Goal: Task Accomplishment & Management: Use online tool/utility

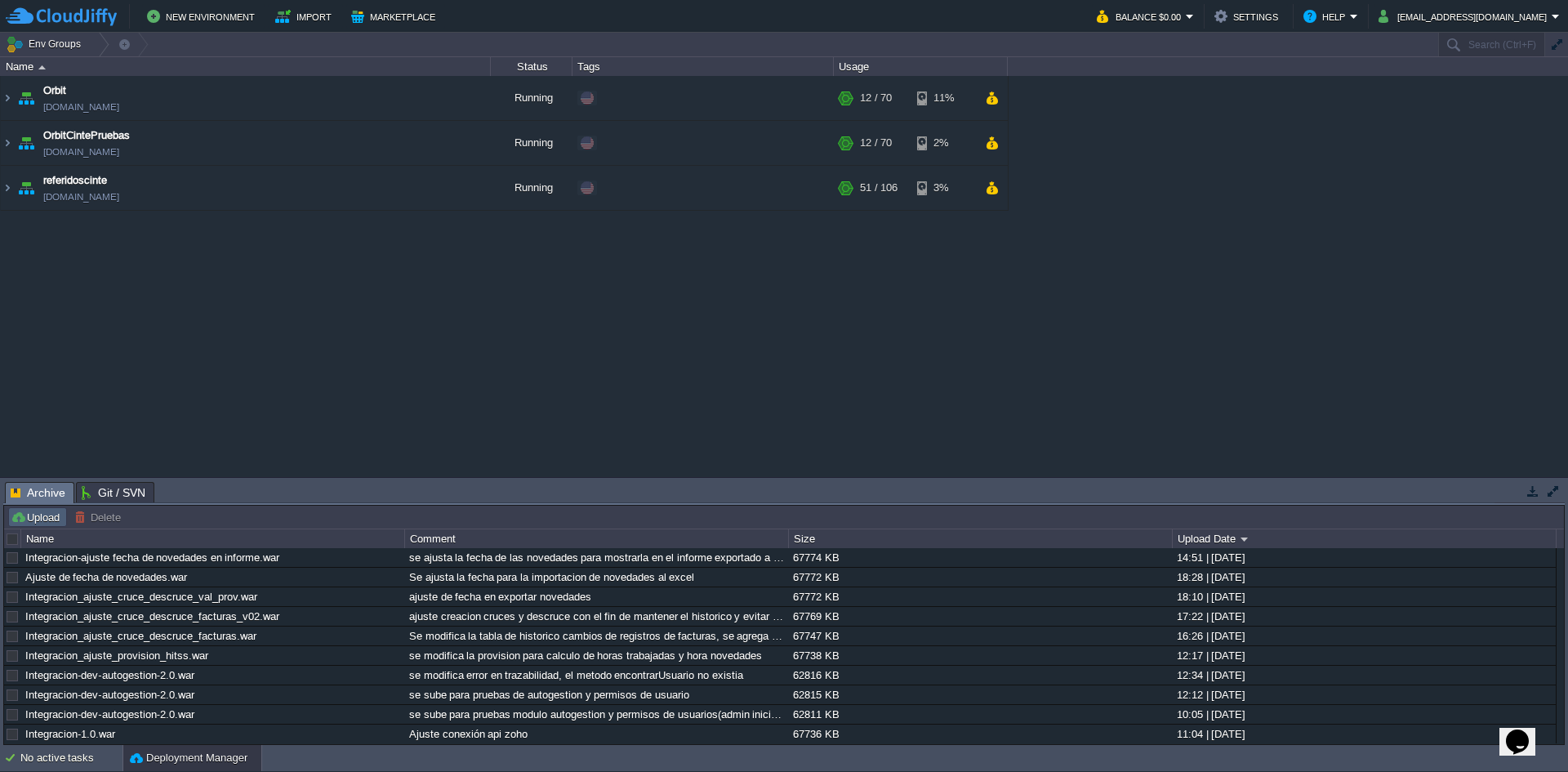
click at [41, 519] on button "Upload" at bounding box center [38, 517] width 54 height 14
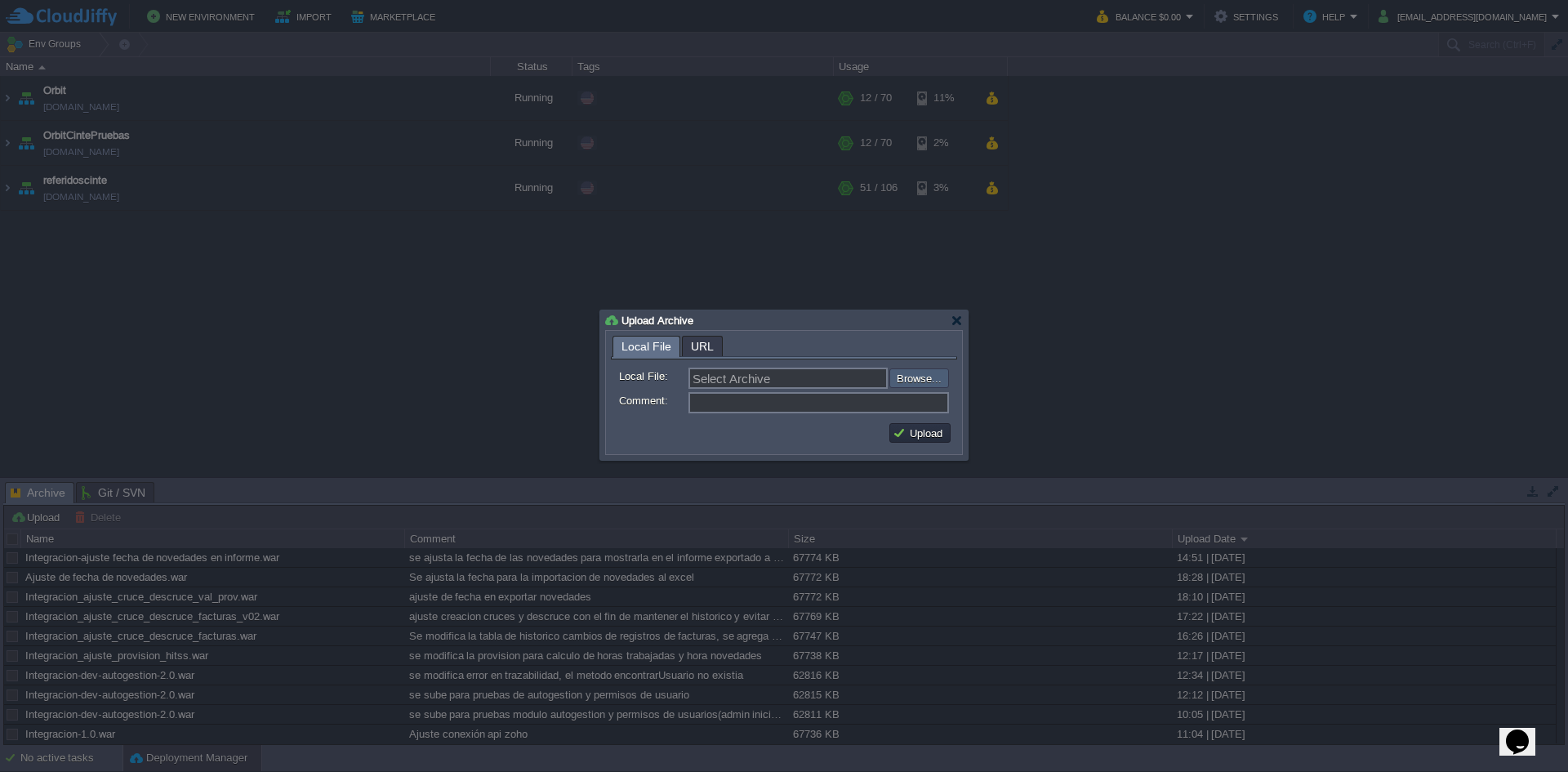
click at [898, 377] on input "file" at bounding box center [845, 378] width 207 height 19
type input "C:\fakepath\Integracion-ajuste fecha de novedades en informe 2.0 .war"
type input "Integracion-ajuste fecha de novedades en informe 2.0 .war"
type input "se ajusta listado de calculo de provision"
click at [926, 432] on button "Upload" at bounding box center [920, 432] width 55 height 14
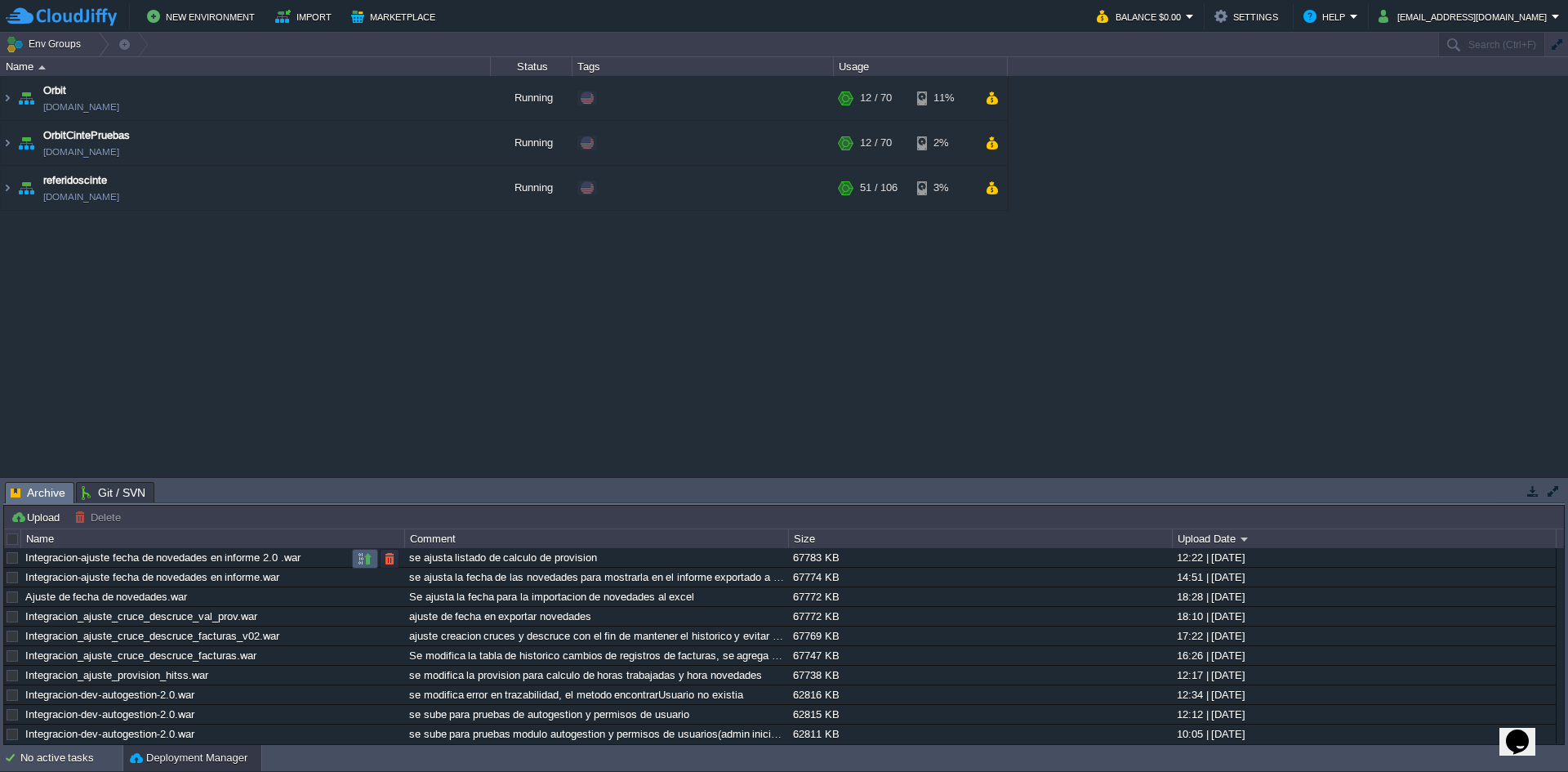
click at [362, 562] on button "button" at bounding box center [365, 558] width 14 height 14
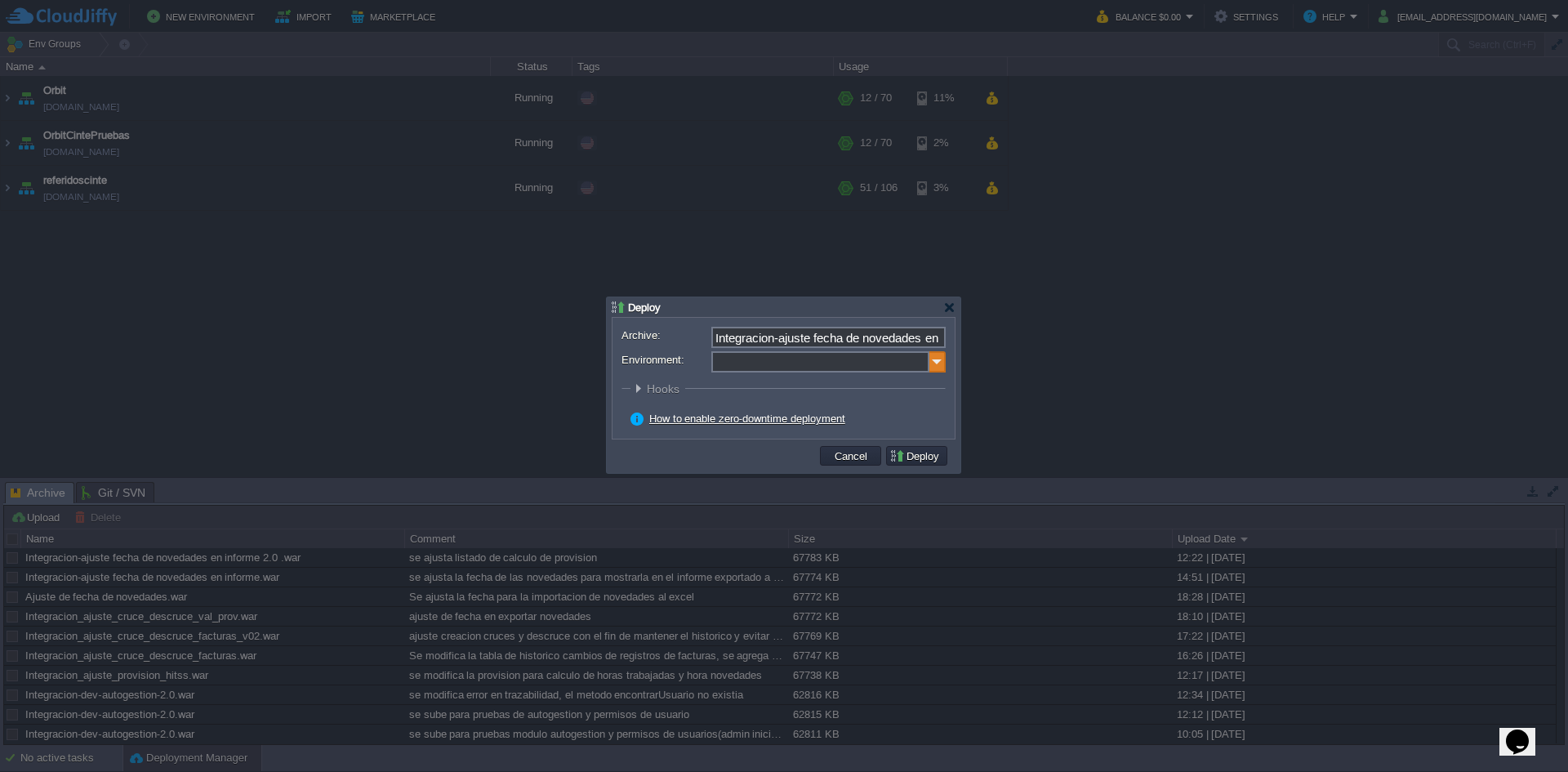
click at [941, 362] on img at bounding box center [937, 362] width 16 height 21
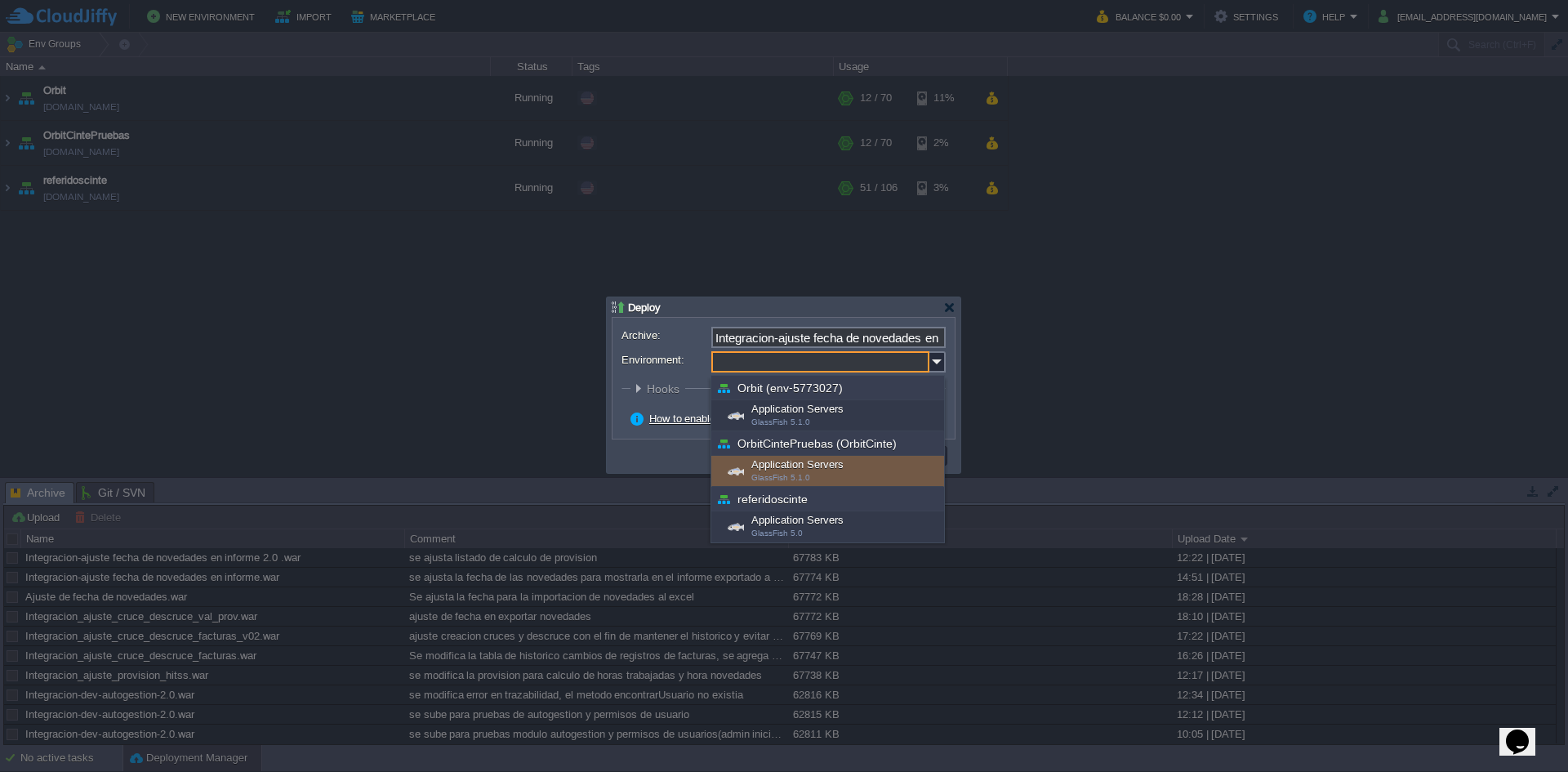
click at [797, 474] on span "GlassFish 5.1.0" at bounding box center [781, 477] width 59 height 9
type input "Application Servers (OrbitCintePruebas (OrbitCinte))"
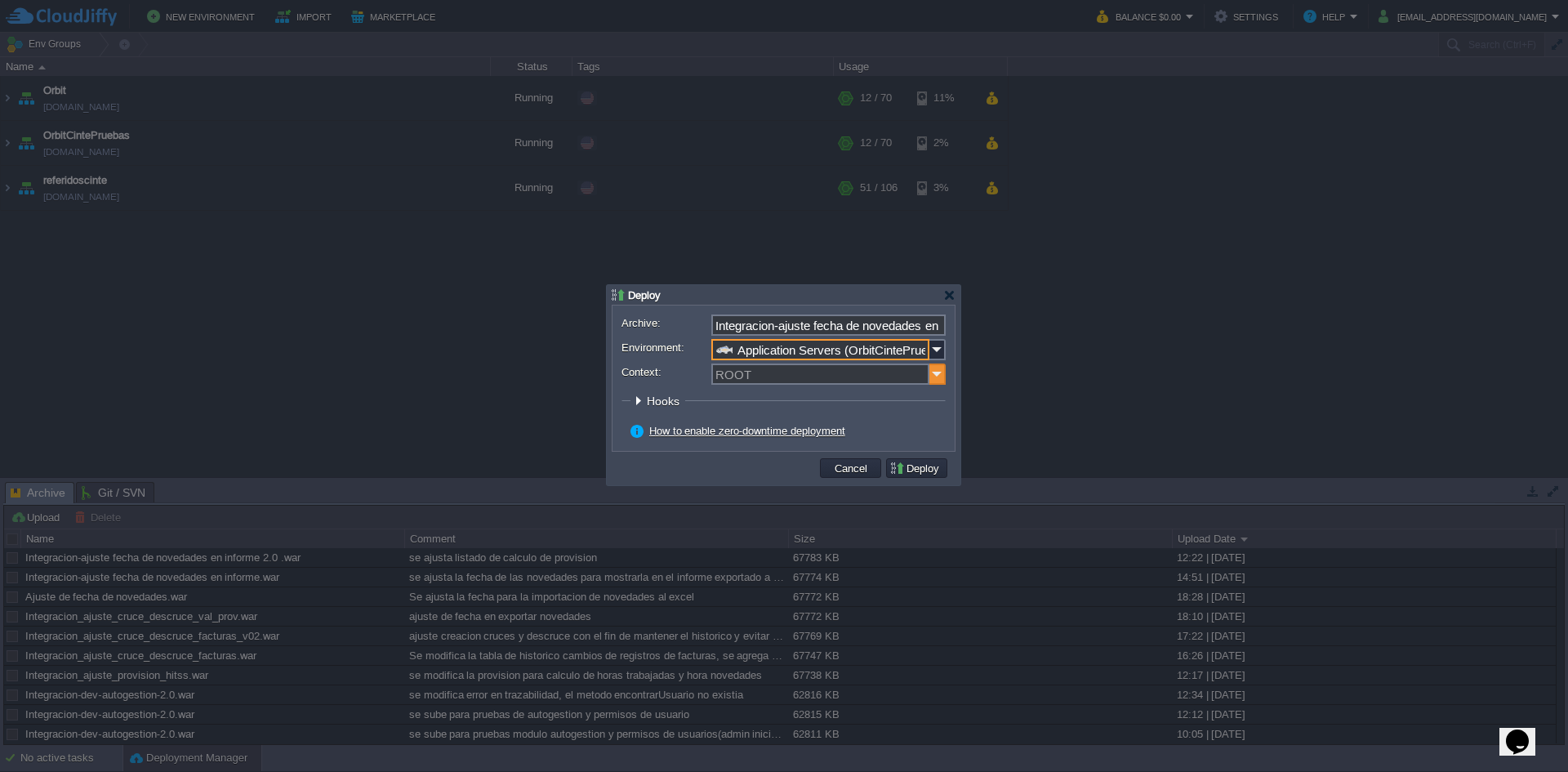
click at [942, 366] on img at bounding box center [937, 374] width 16 height 21
click at [765, 405] on div "ORBIT" at bounding box center [829, 399] width 231 height 22
type input "ORBIT"
click at [921, 472] on button "Deploy" at bounding box center [917, 468] width 55 height 14
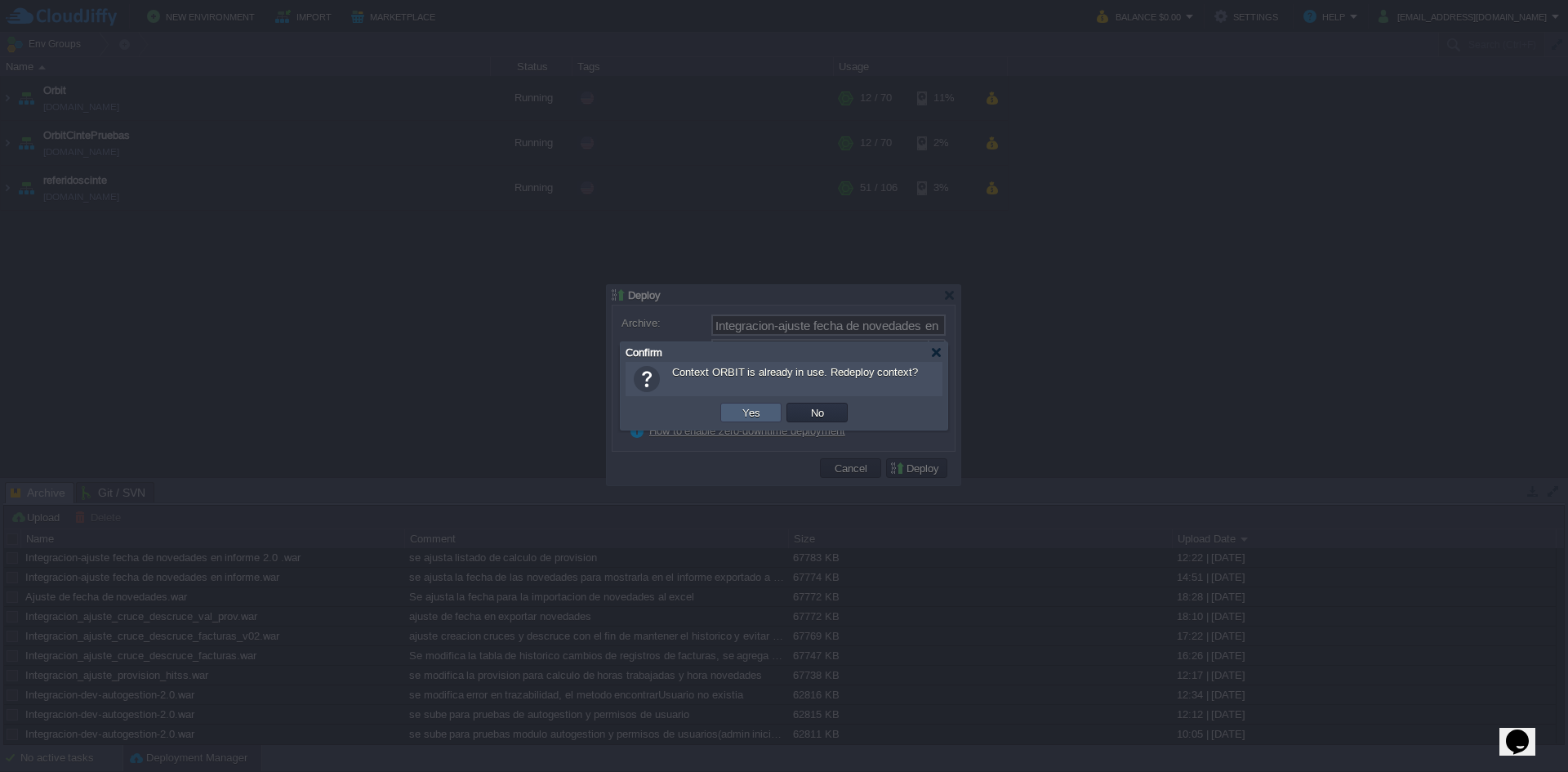
click at [752, 414] on button "Yes" at bounding box center [751, 412] width 28 height 14
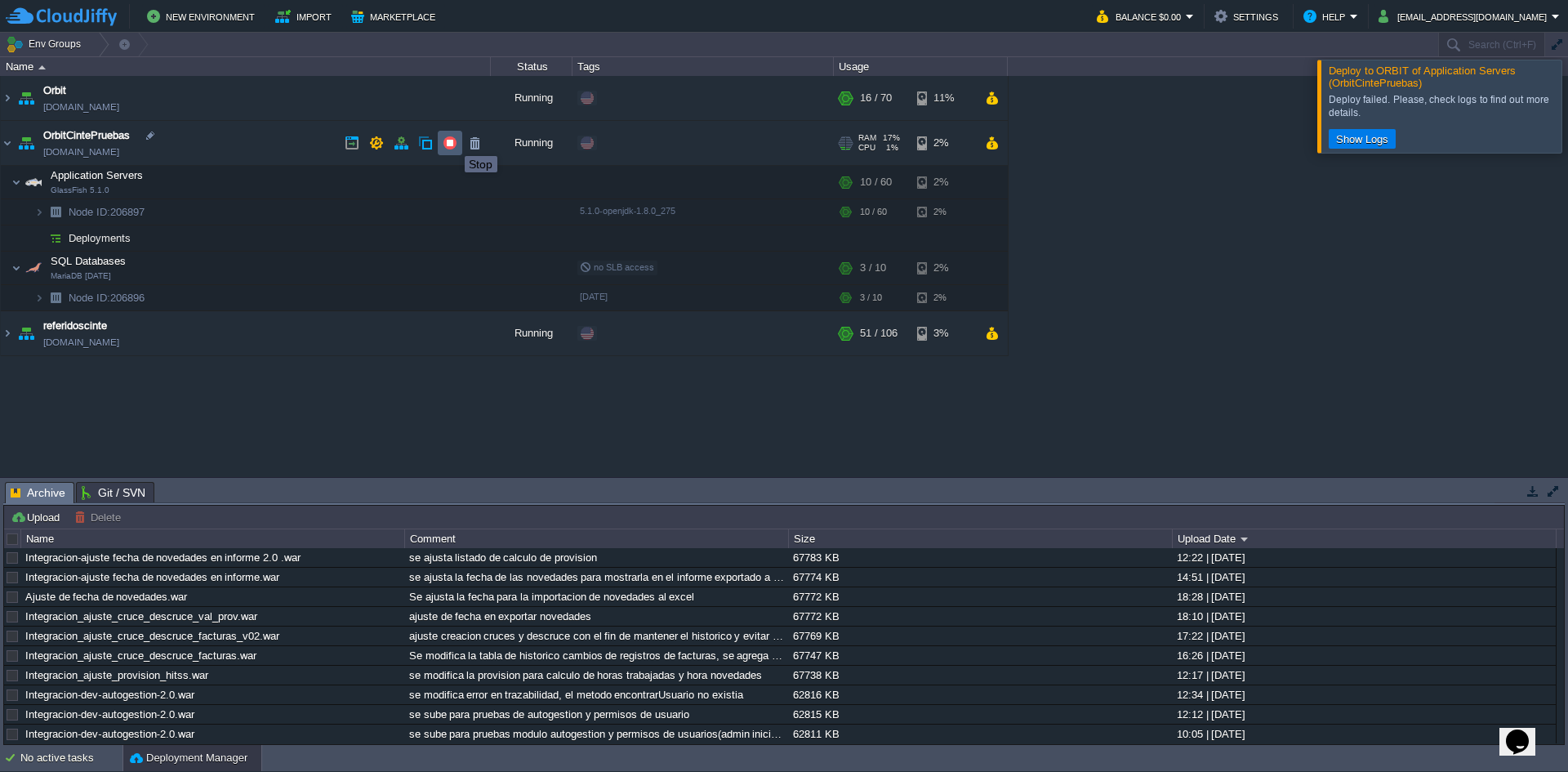
click at [453, 141] on button "button" at bounding box center [449, 143] width 14 height 14
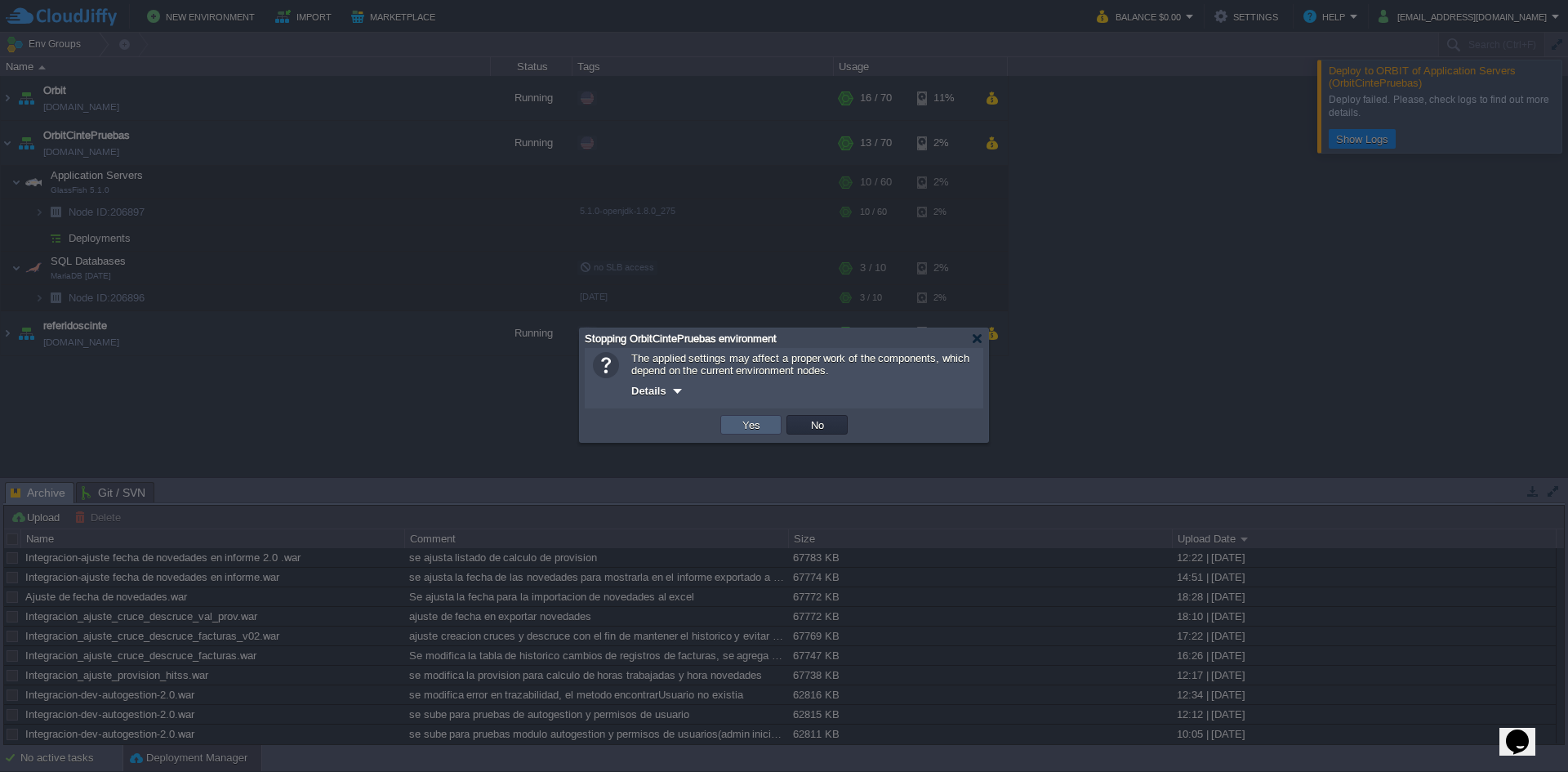
click at [758, 428] on button "Yes" at bounding box center [751, 424] width 28 height 14
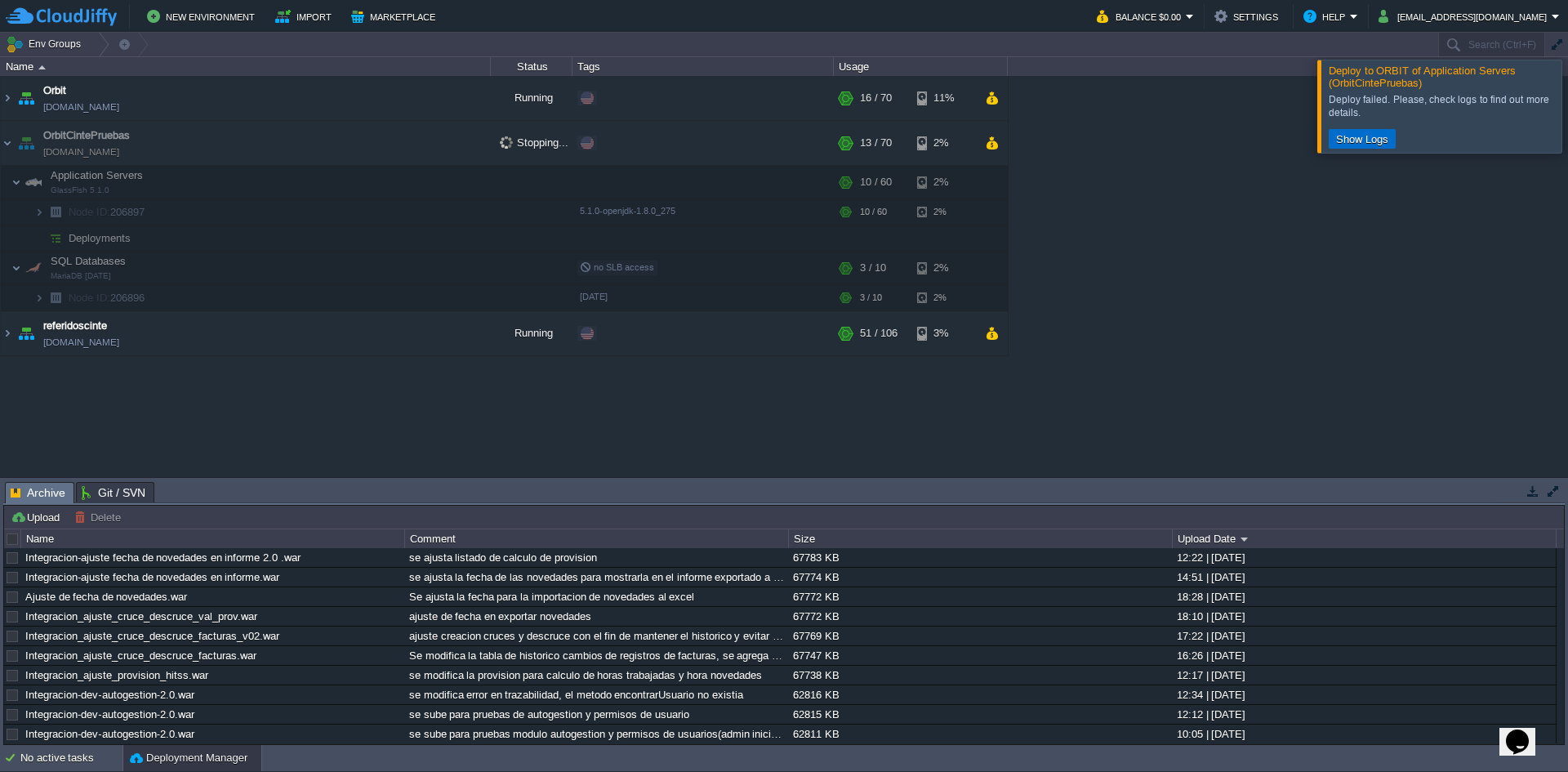
click at [1381, 138] on button "Show Logs" at bounding box center [1363, 139] width 62 height 14
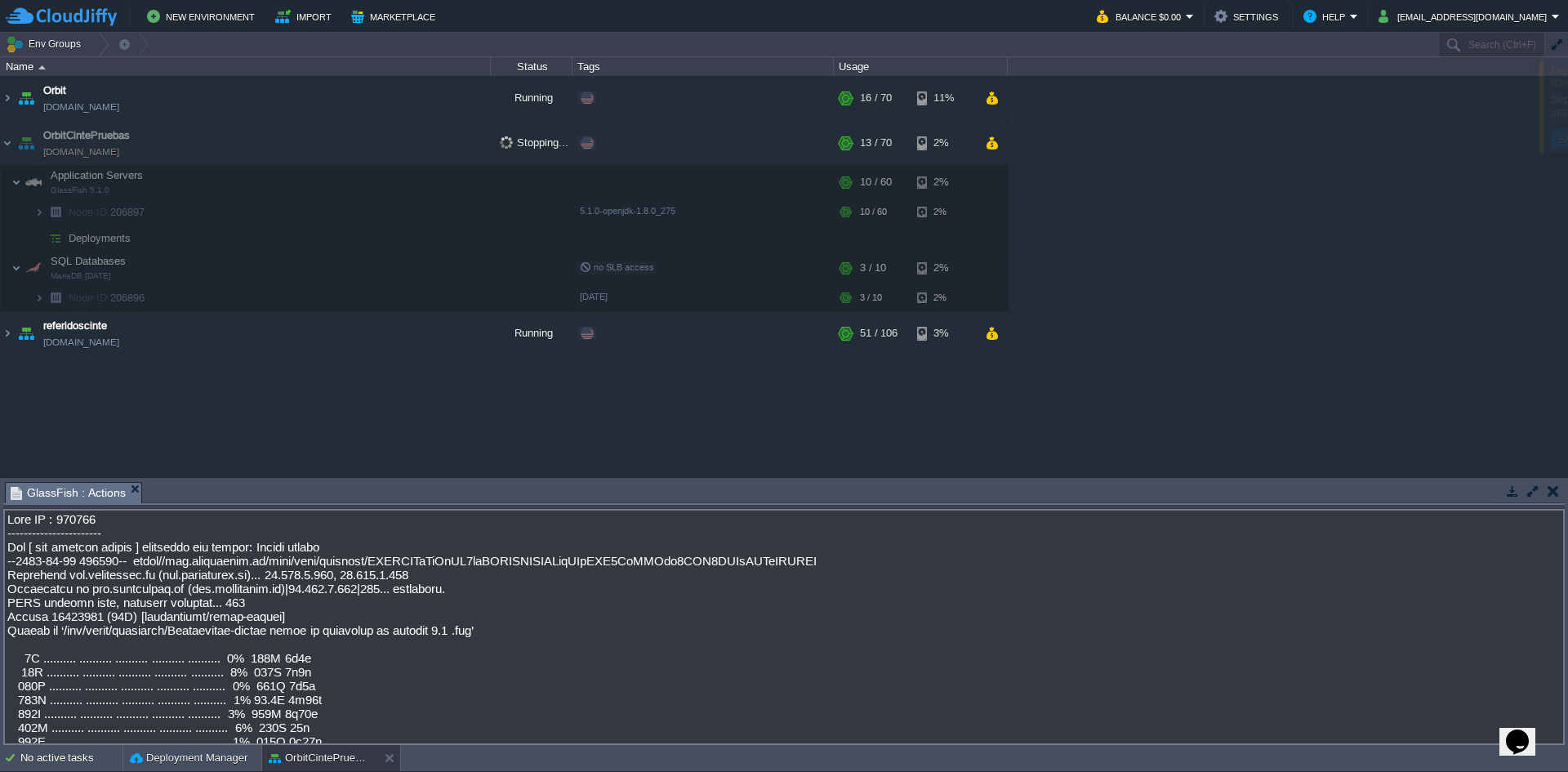
scroll to position [19524, 0]
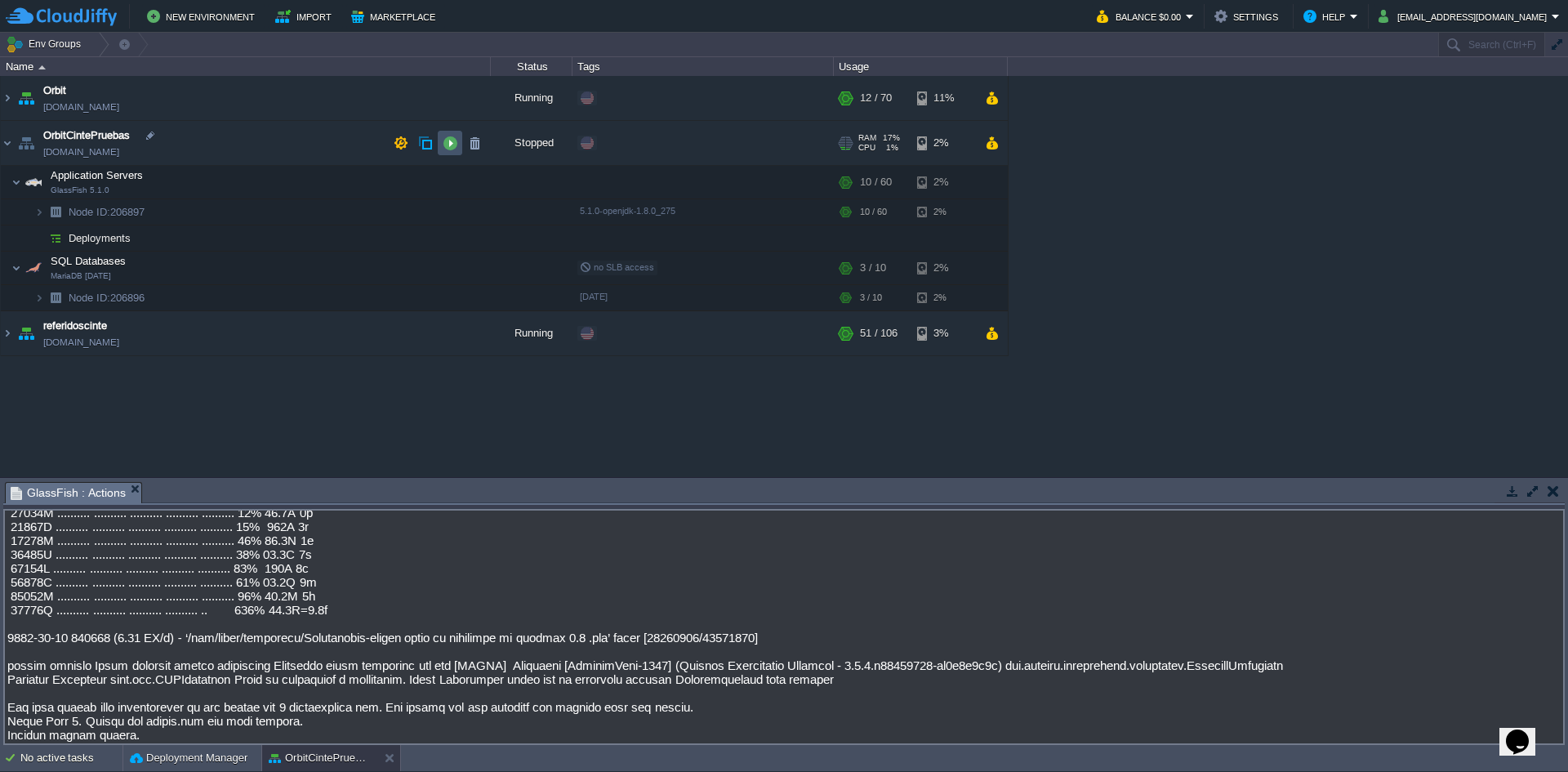
click at [445, 138] on button "button" at bounding box center [449, 143] width 14 height 14
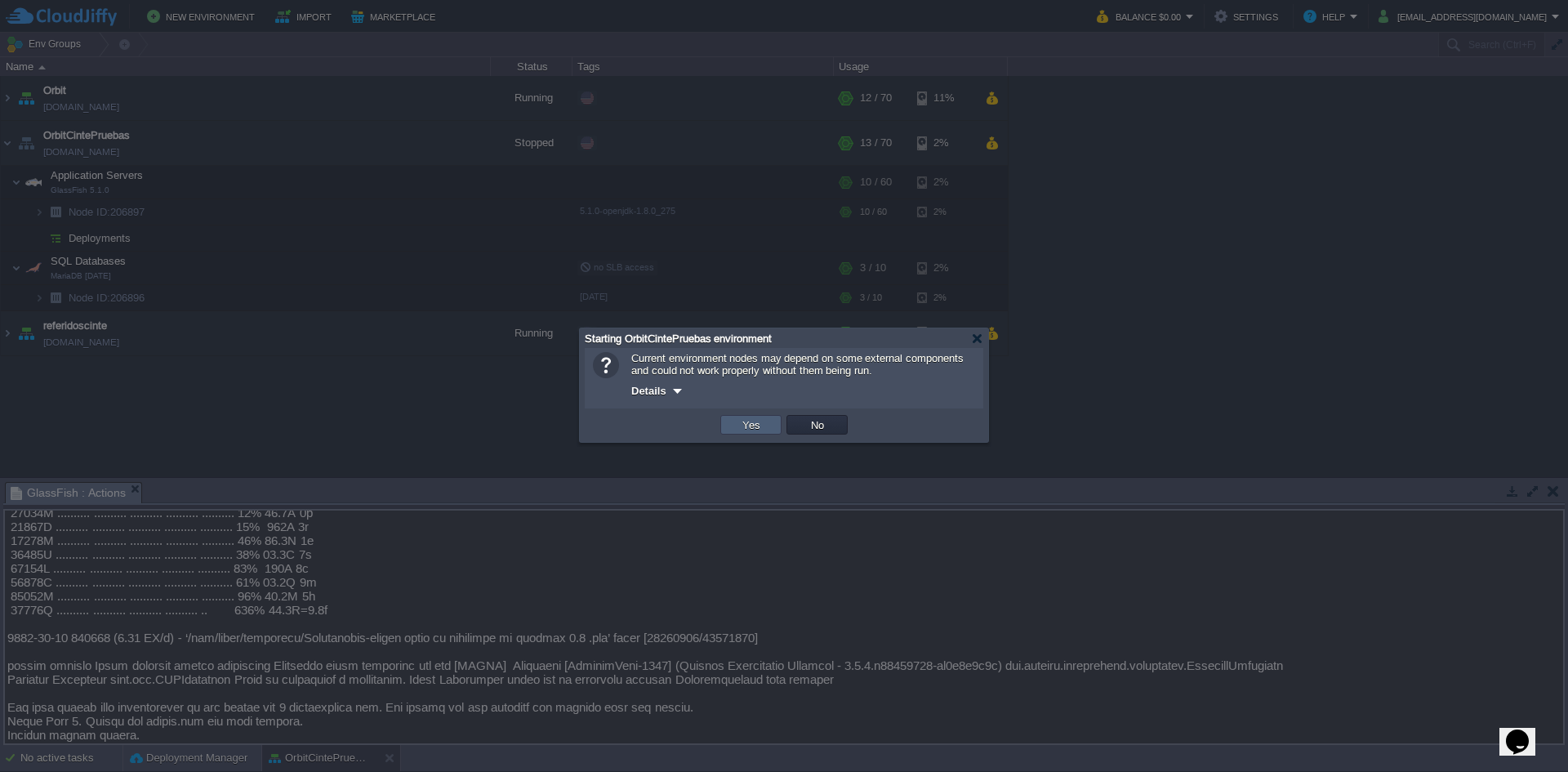
click at [751, 425] on button "Yes" at bounding box center [751, 424] width 28 height 14
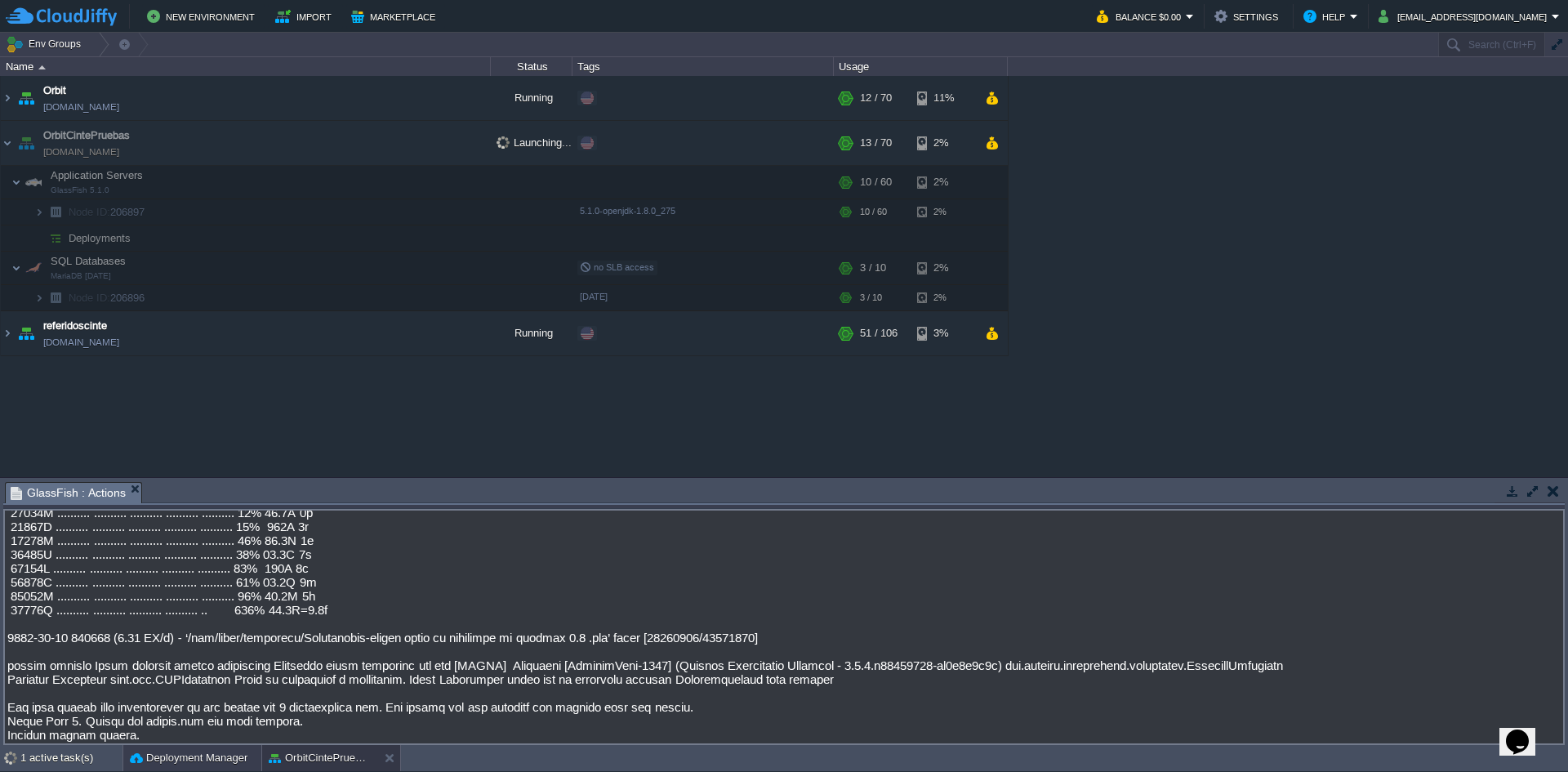
click at [165, 764] on button "Deployment Manager" at bounding box center [188, 758] width 117 height 16
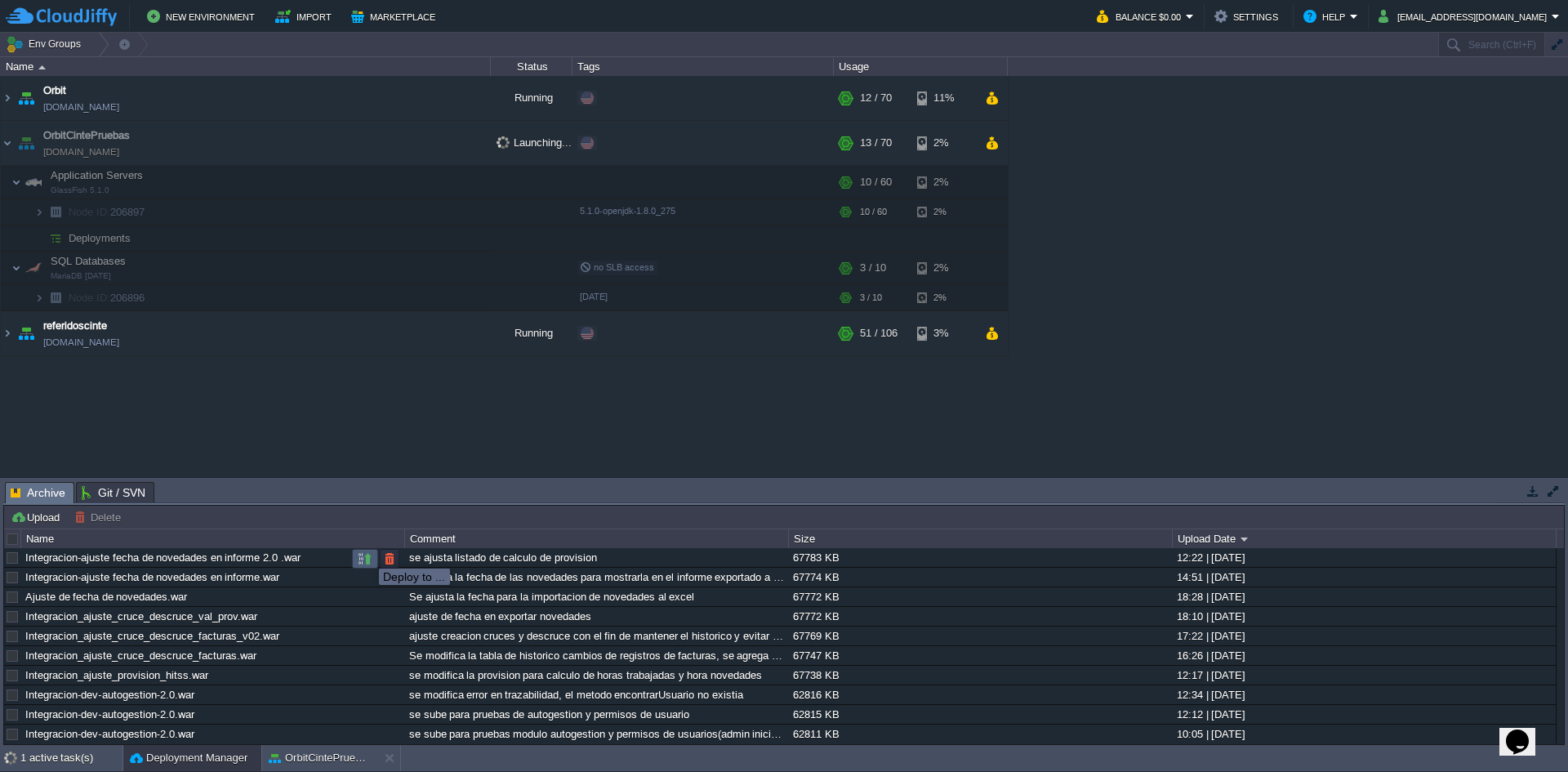
click at [366, 554] on button "button" at bounding box center [365, 558] width 14 height 14
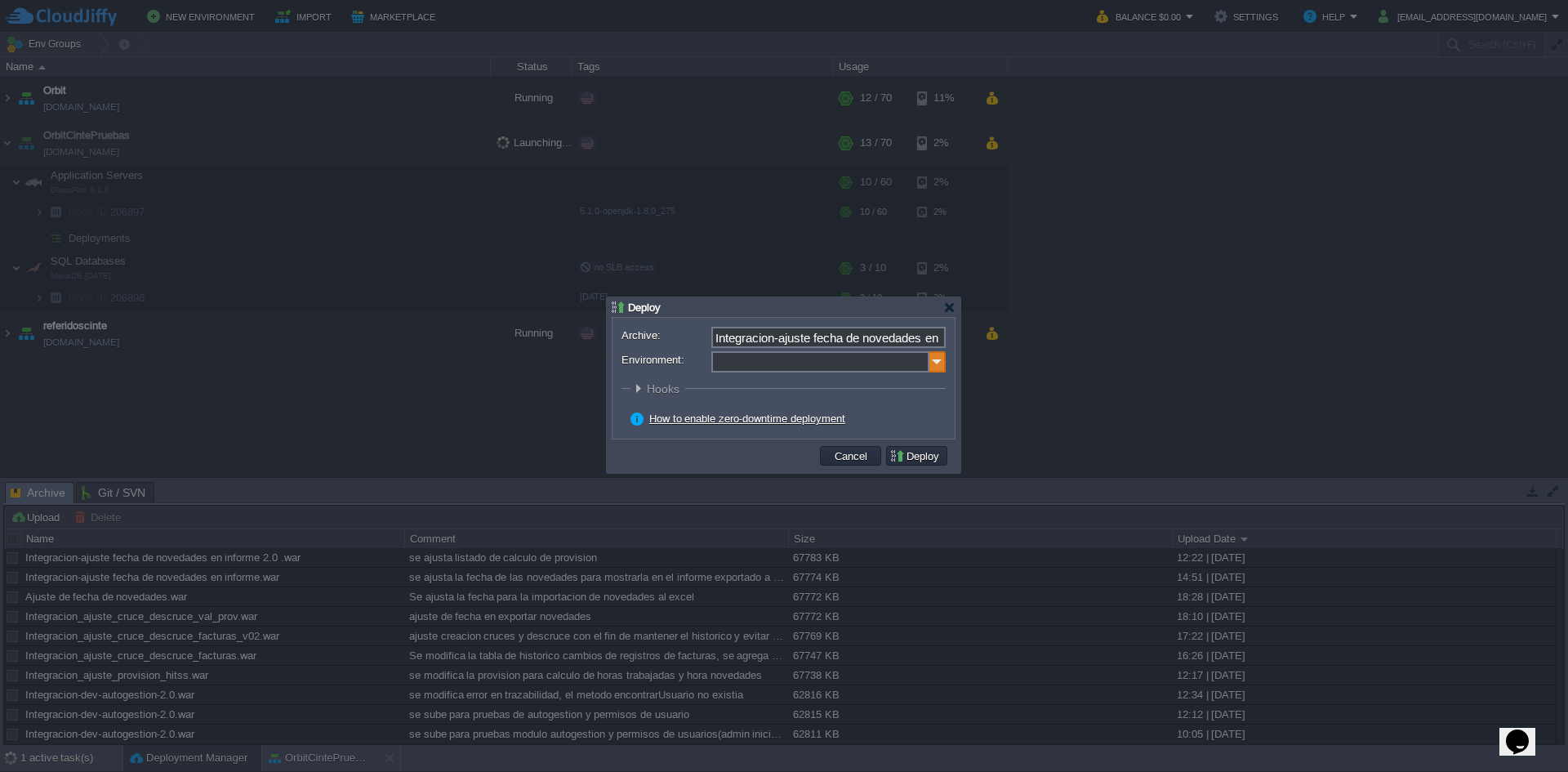
click at [936, 364] on img at bounding box center [937, 362] width 16 height 21
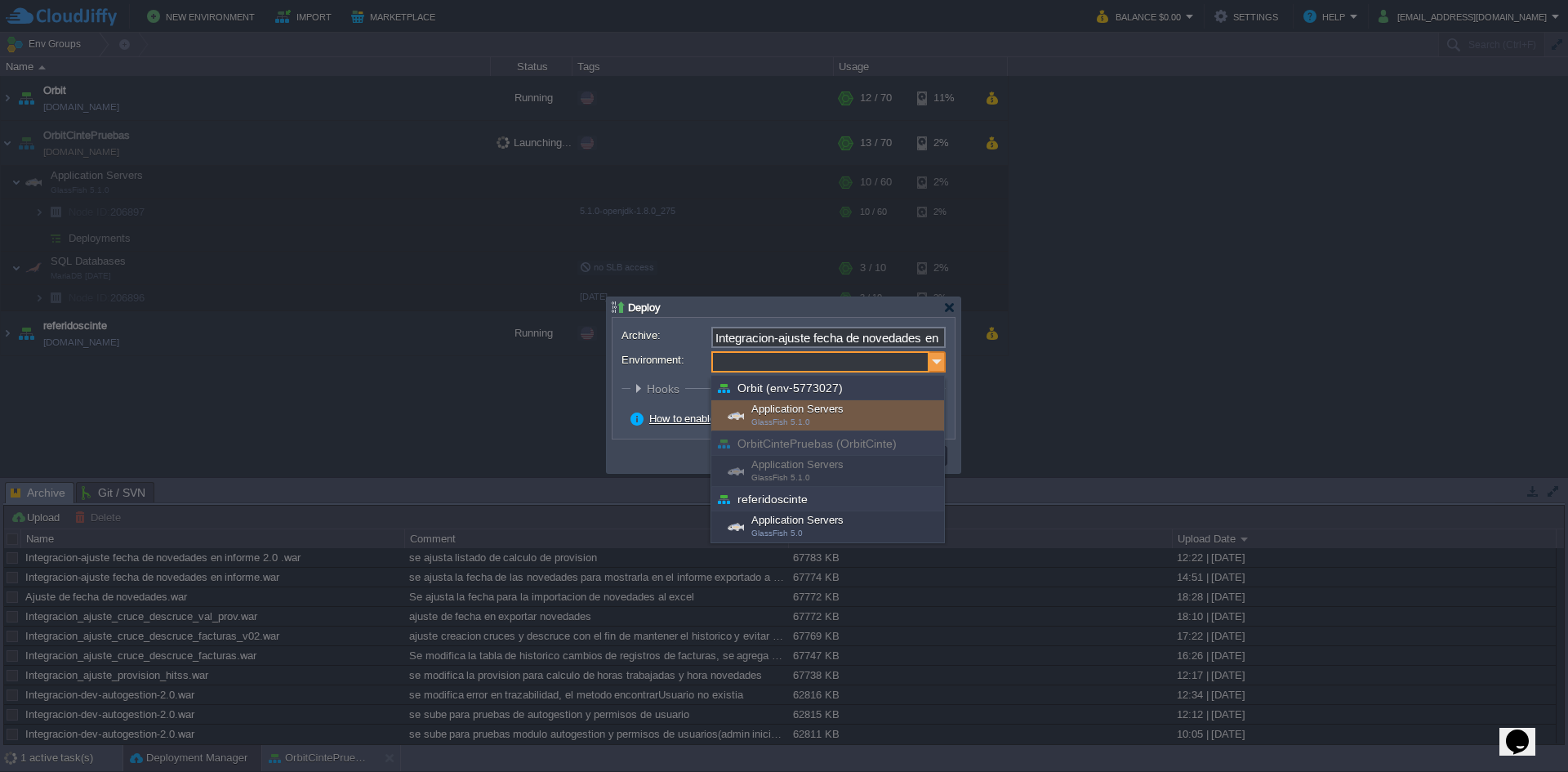
click at [941, 357] on img at bounding box center [937, 362] width 16 height 21
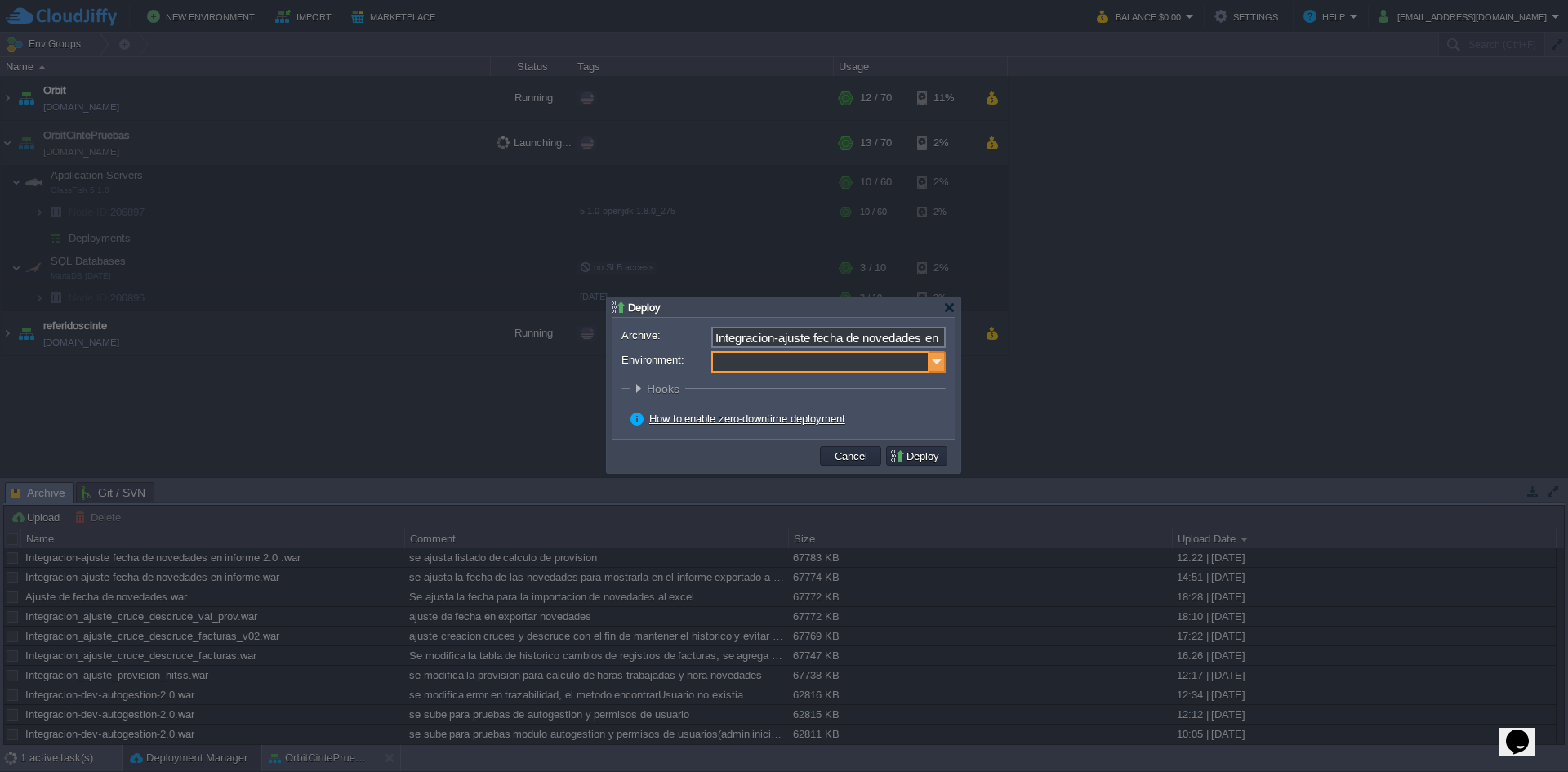
click at [941, 357] on img at bounding box center [937, 362] width 16 height 21
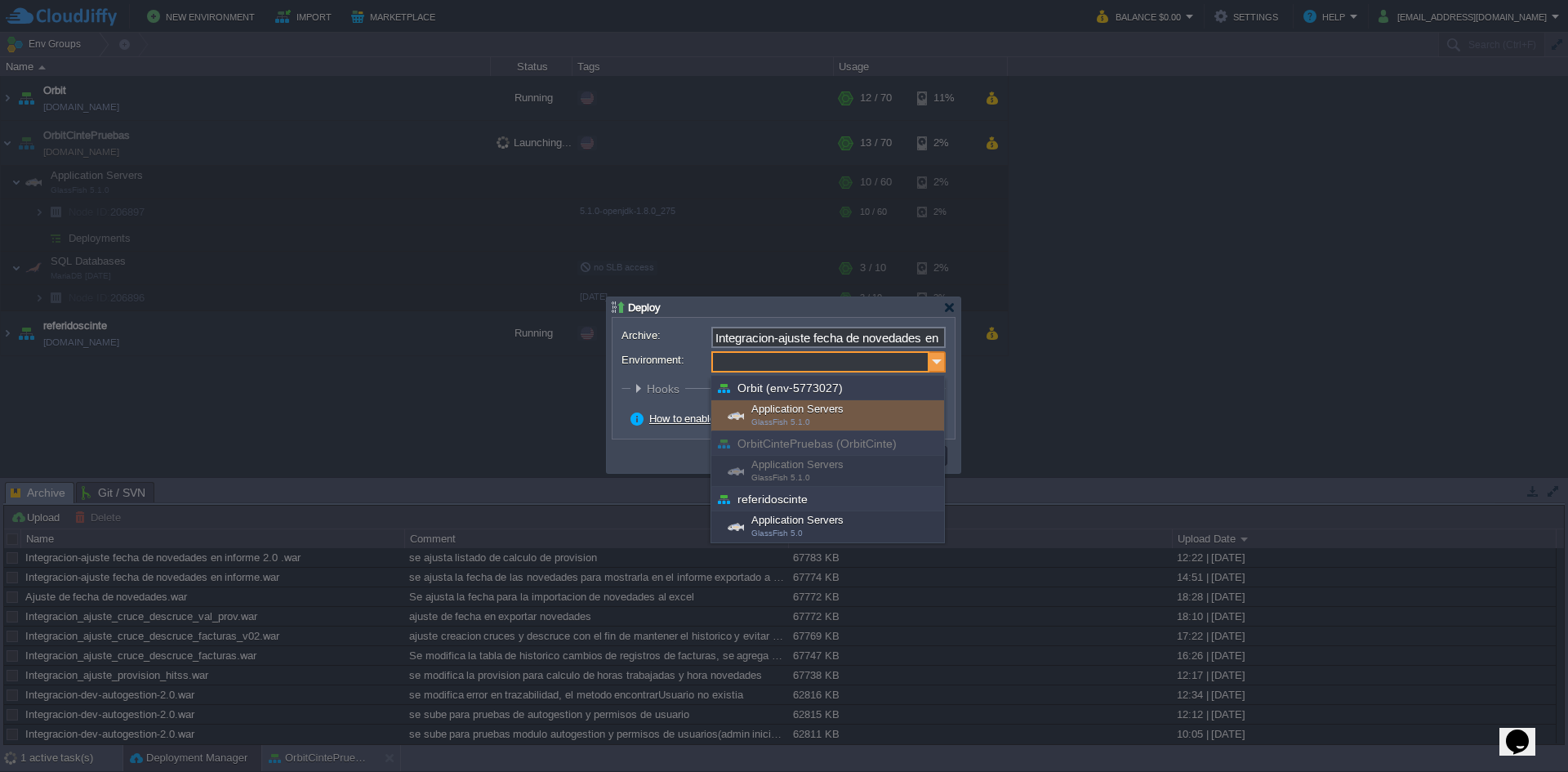
click at [941, 357] on img at bounding box center [937, 362] width 16 height 21
click at [951, 360] on div "Archive: Integracion-ajuste fecha de novedades en informe 2.0 .war Environment:…" at bounding box center [784, 378] width 342 height 121
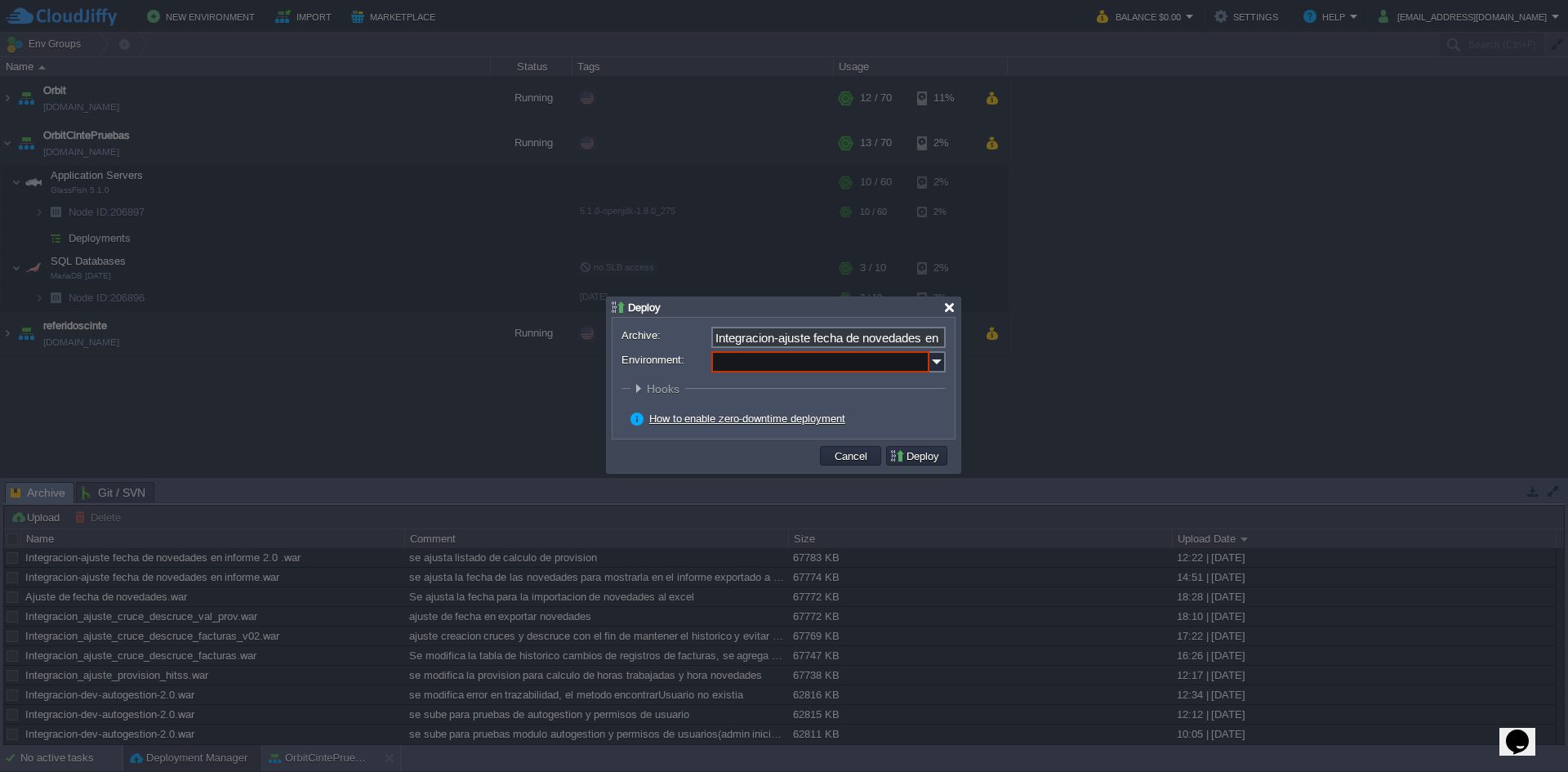
click at [951, 302] on div at bounding box center [949, 307] width 13 height 13
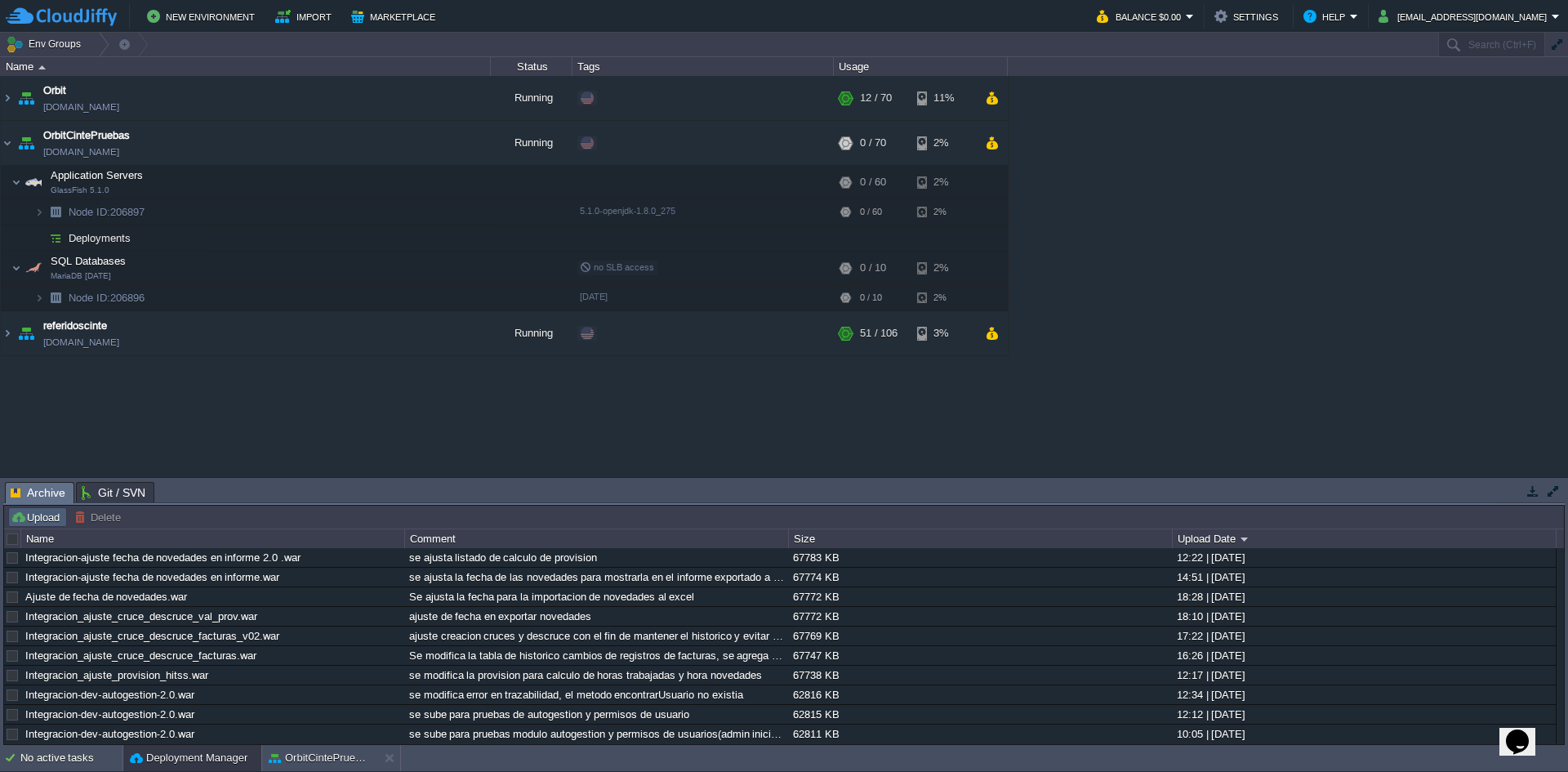
click at [35, 514] on button "Upload" at bounding box center [38, 517] width 54 height 14
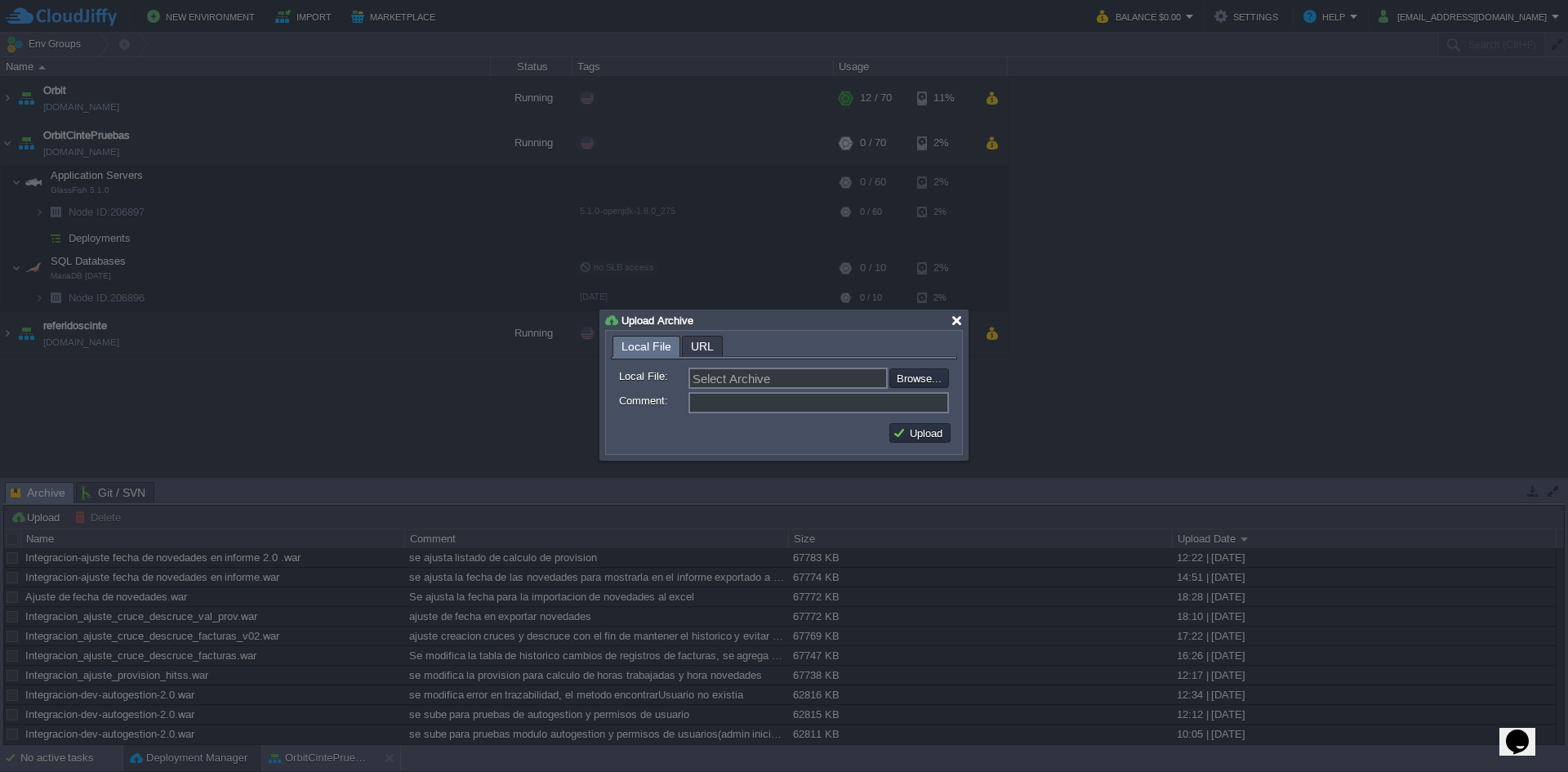
click at [954, 317] on div at bounding box center [957, 320] width 13 height 13
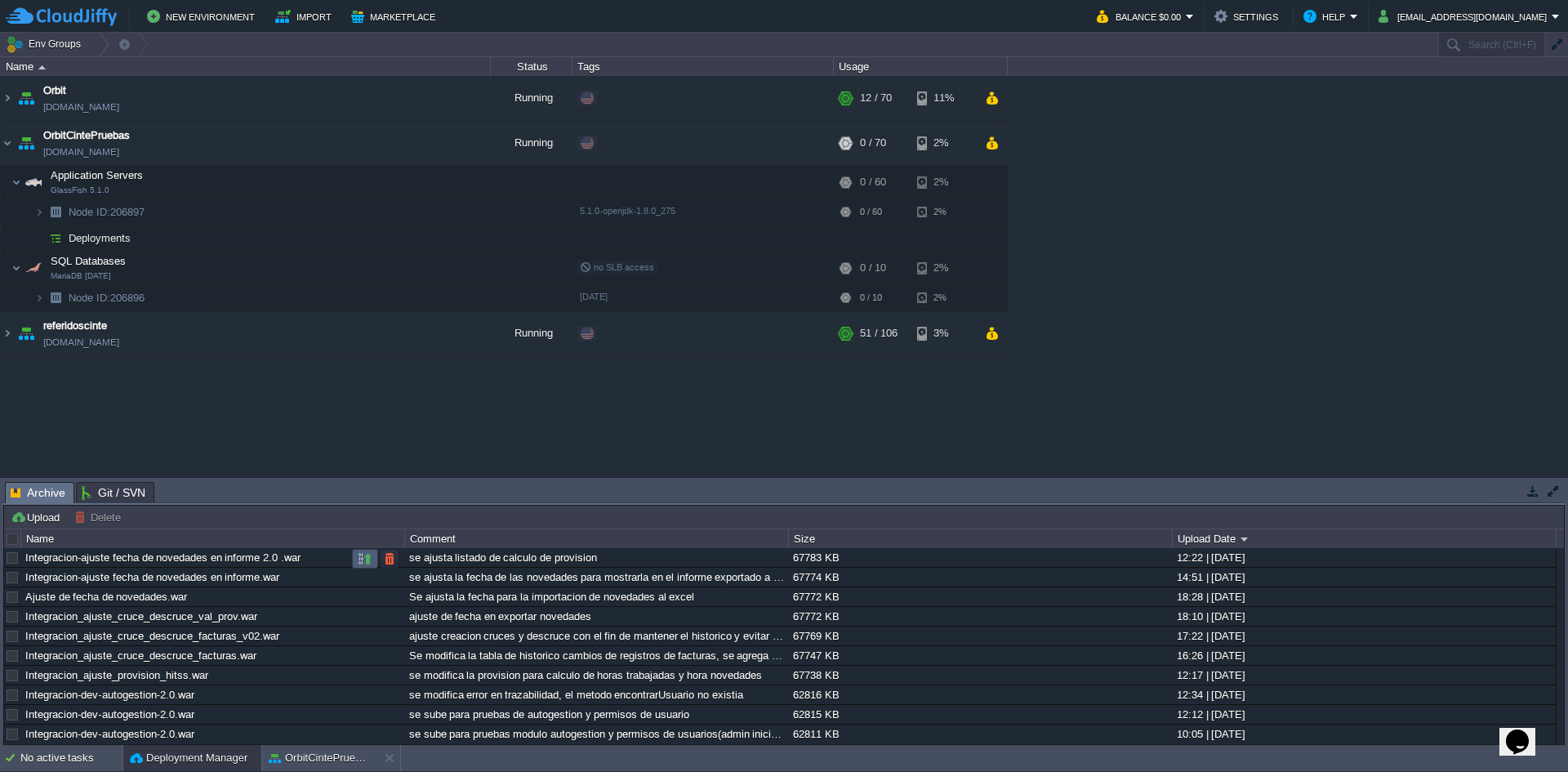
click at [365, 557] on button "button" at bounding box center [365, 558] width 14 height 14
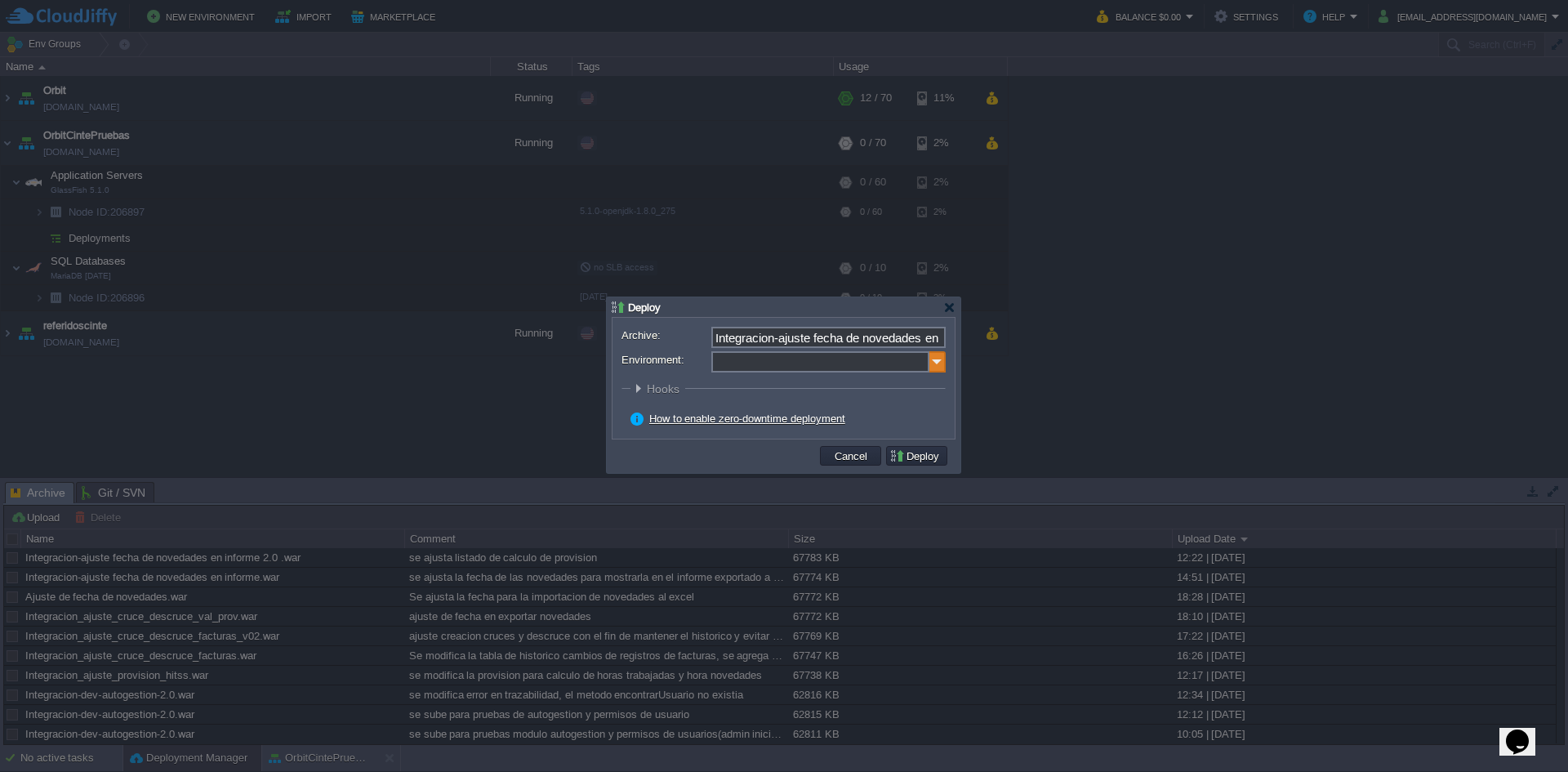
click at [937, 356] on img at bounding box center [937, 362] width 16 height 21
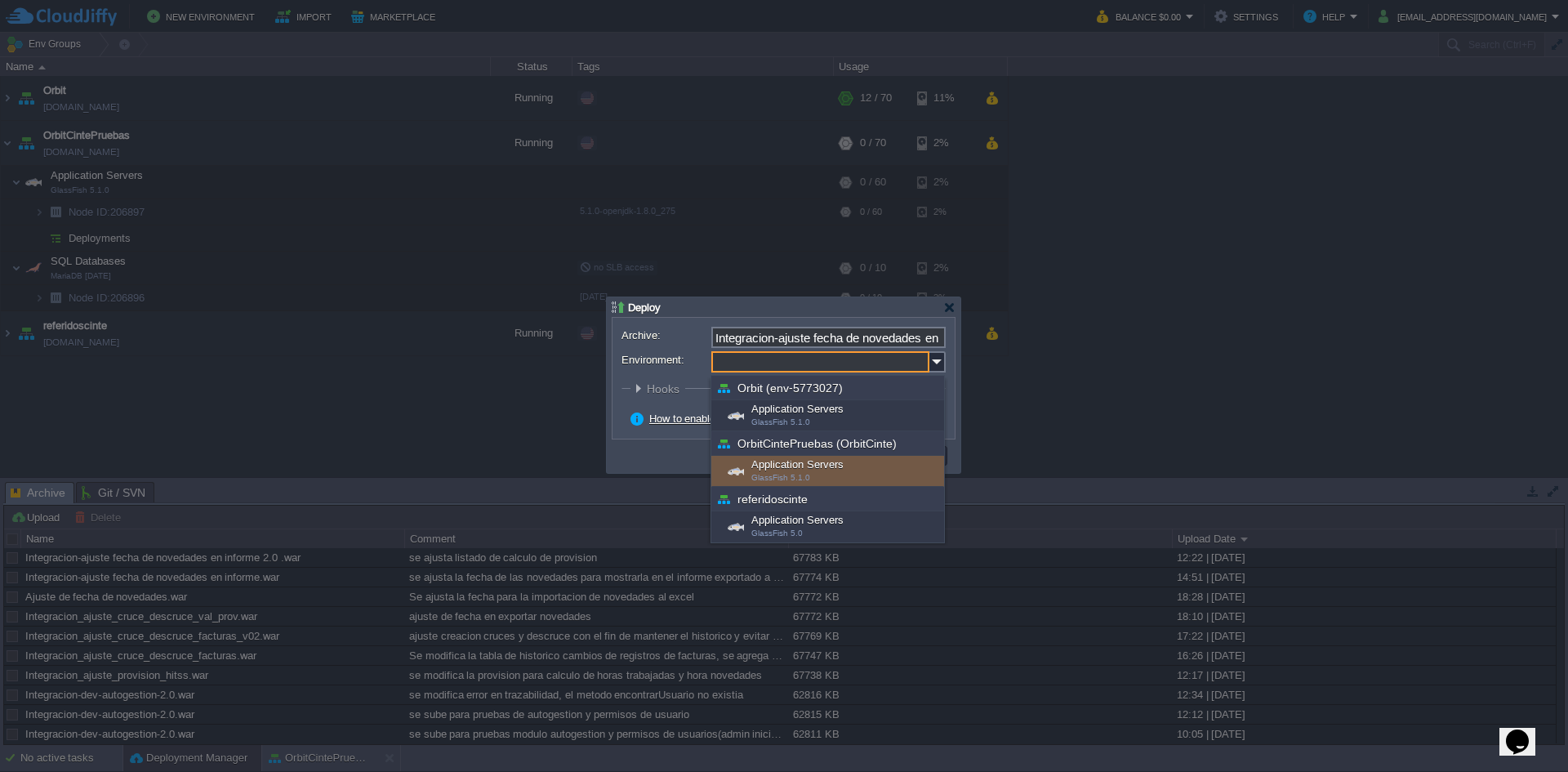
click at [798, 468] on div "Application Servers GlassFish 5.1.0" at bounding box center [828, 471] width 233 height 31
type input "Application Servers (OrbitCintePruebas (OrbitCinte))"
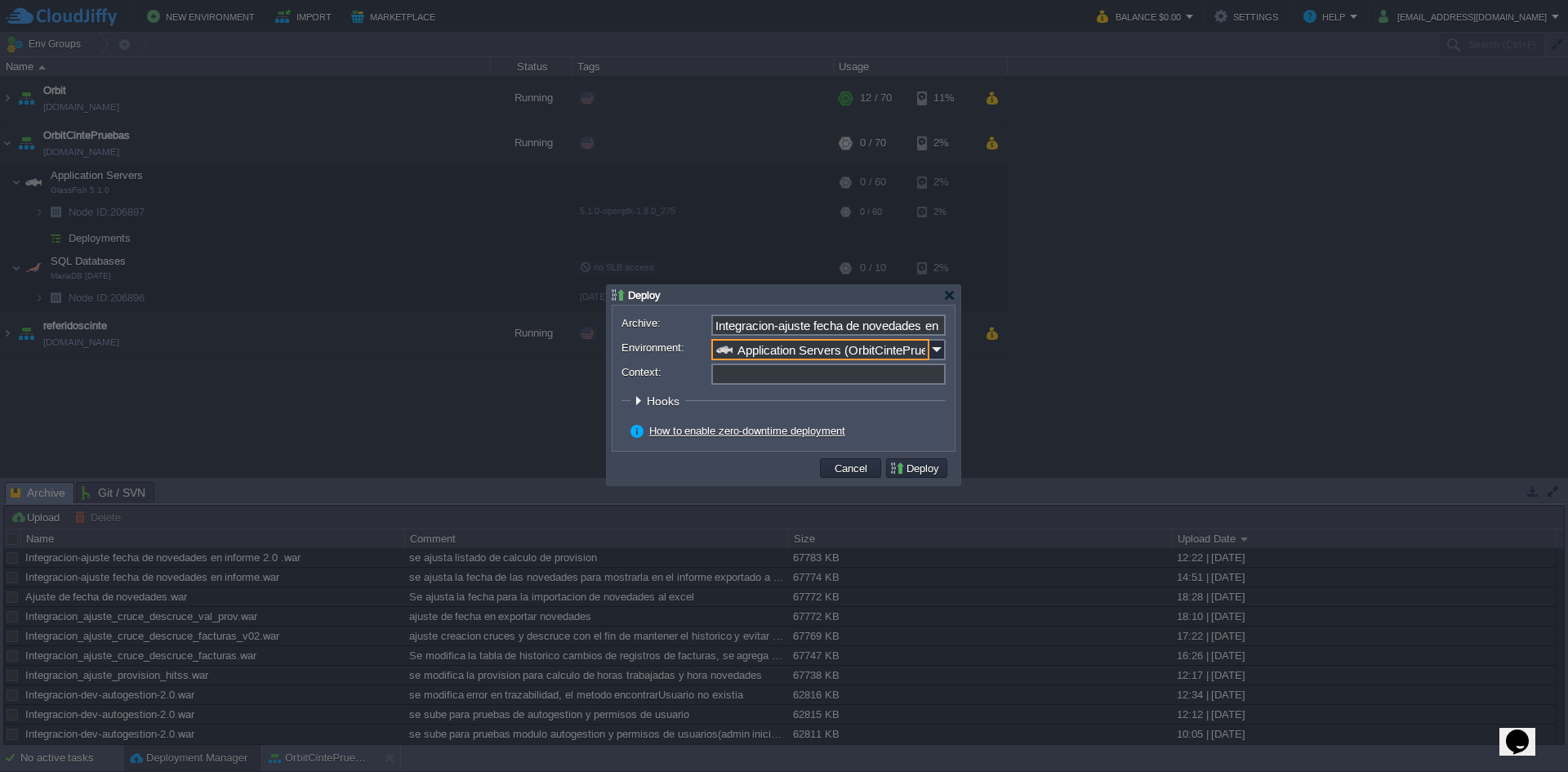
click at [765, 376] on input "Context:" at bounding box center [829, 374] width 235 height 21
click at [930, 384] on input "Context:" at bounding box center [829, 374] width 235 height 21
type input "ROOT"
click at [925, 414] on fieldset "Hooks Pre Build Post Pre Deploy Post Pre Update Post" at bounding box center [784, 405] width 324 height 22
click at [941, 343] on img at bounding box center [937, 349] width 16 height 21
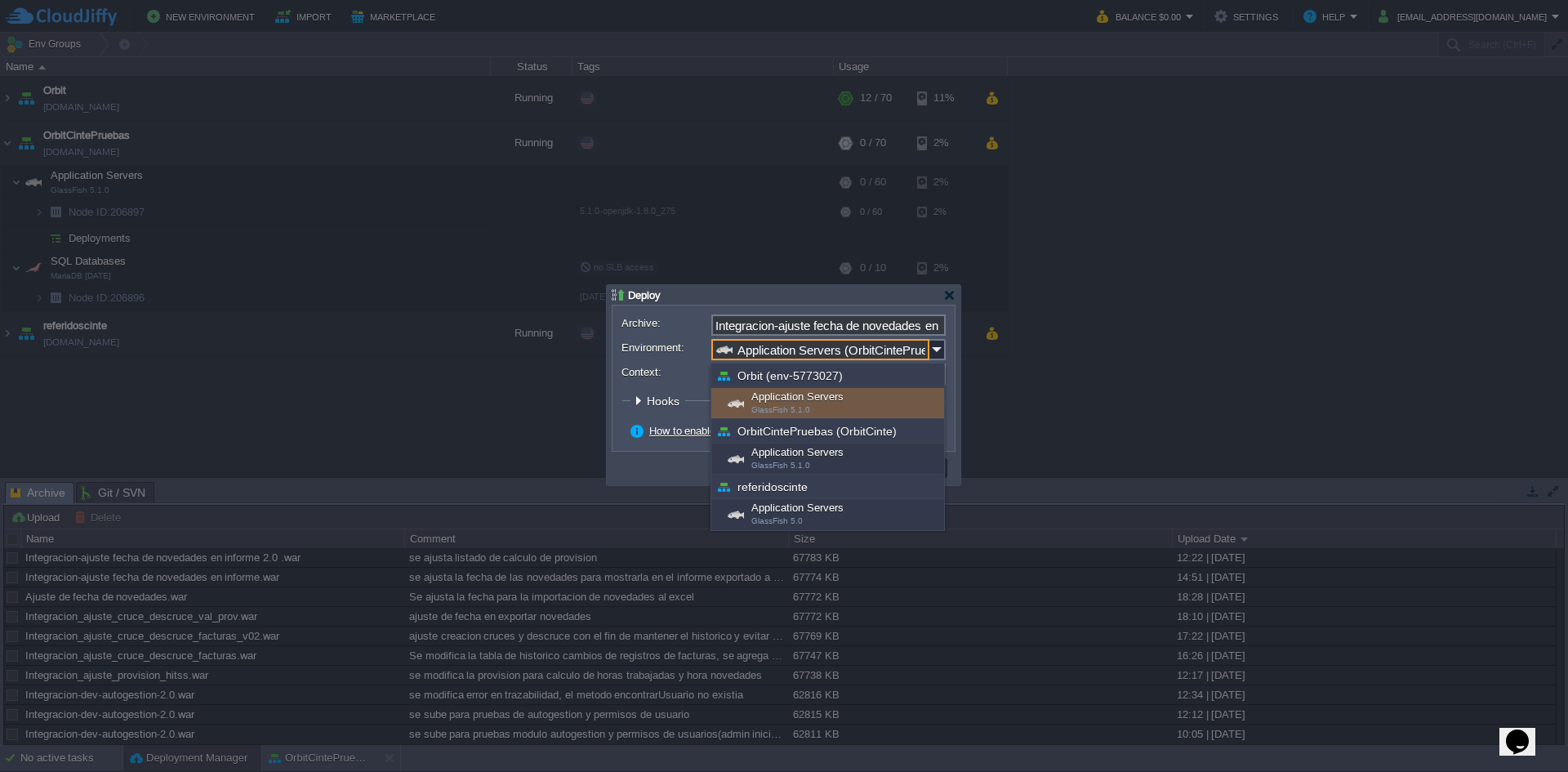
click at [795, 425] on div "OrbitCintePruebas (OrbitCinte)" at bounding box center [828, 431] width 233 height 24
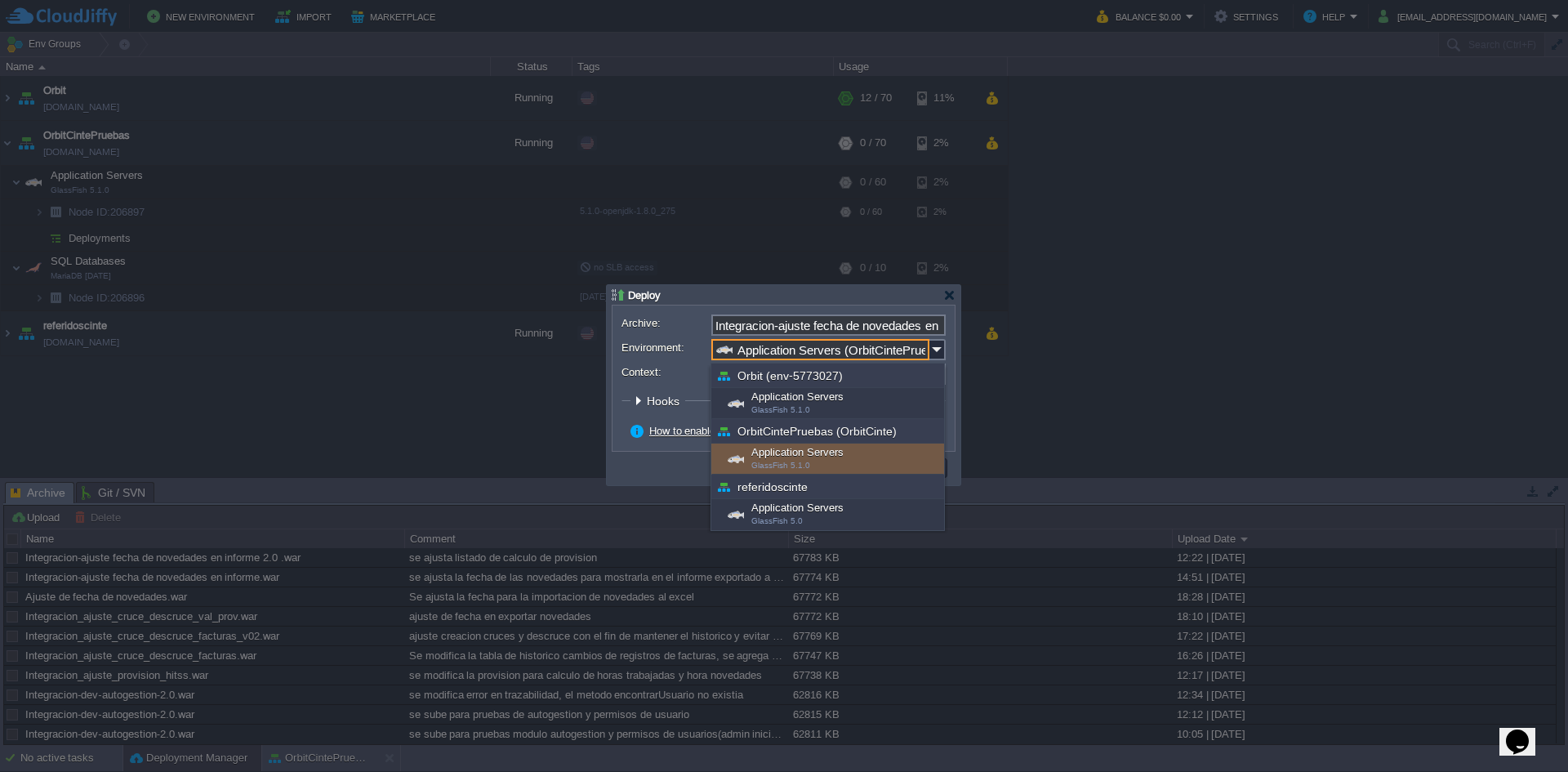
click at [789, 459] on div "Application Servers GlassFish 5.1.0" at bounding box center [828, 459] width 233 height 31
type input "Application Servers (OrbitCintePruebas (OrbitCinte))"
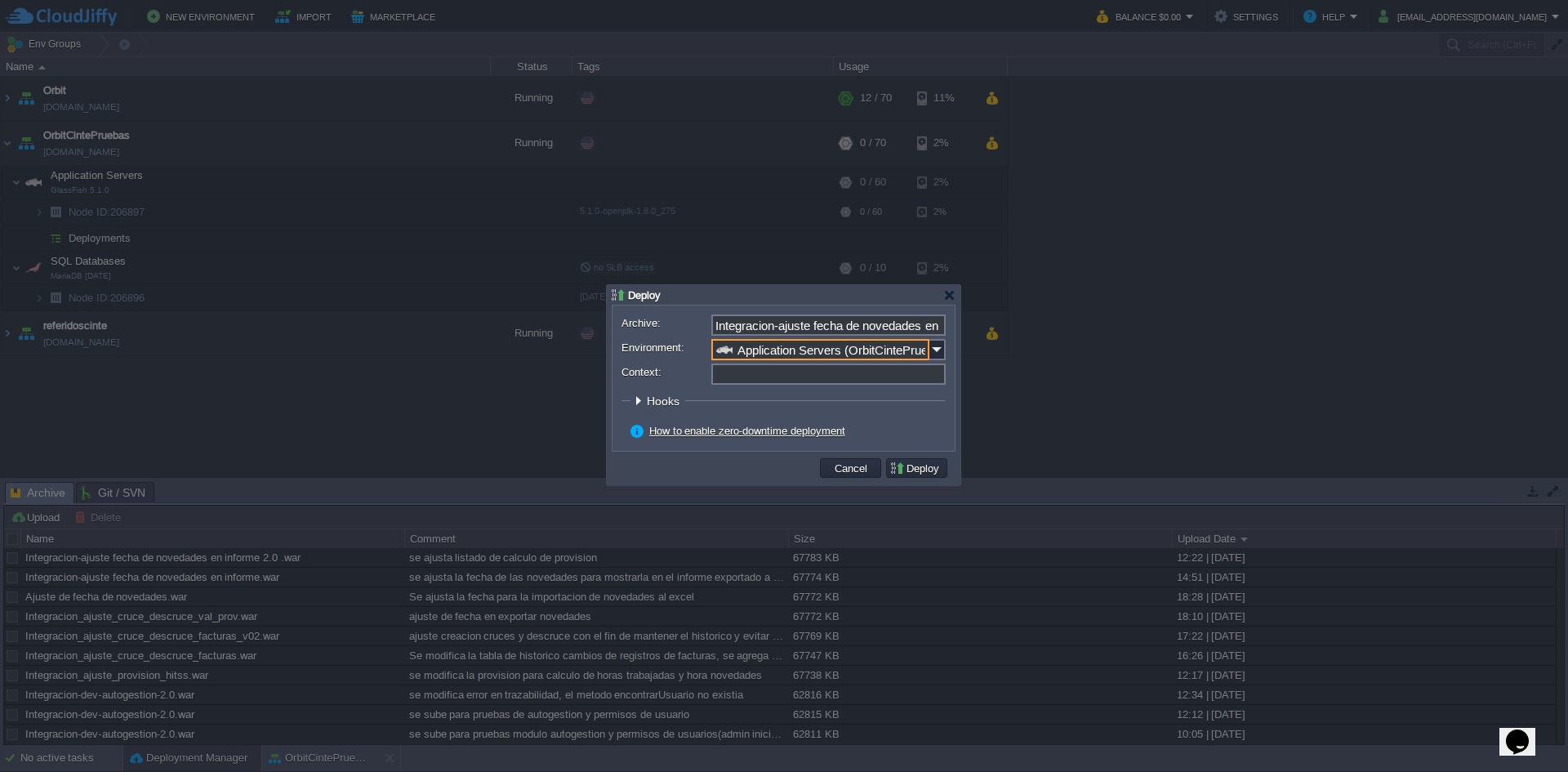
click at [838, 375] on input "Context:" at bounding box center [829, 374] width 235 height 21
type input "ROOT"
click at [840, 463] on button "Cancel" at bounding box center [851, 468] width 42 height 14
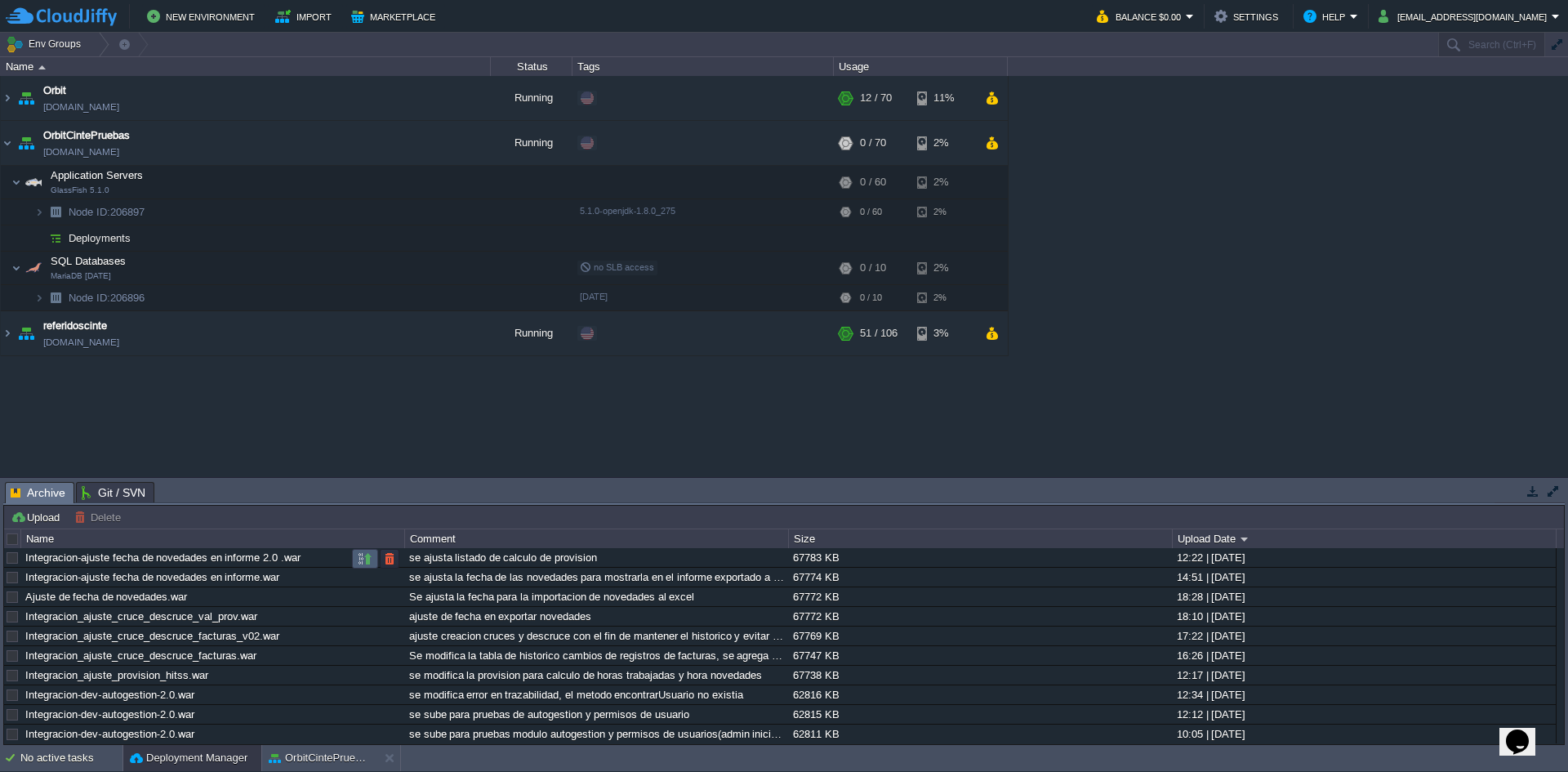
click at [366, 562] on button "button" at bounding box center [365, 558] width 14 height 14
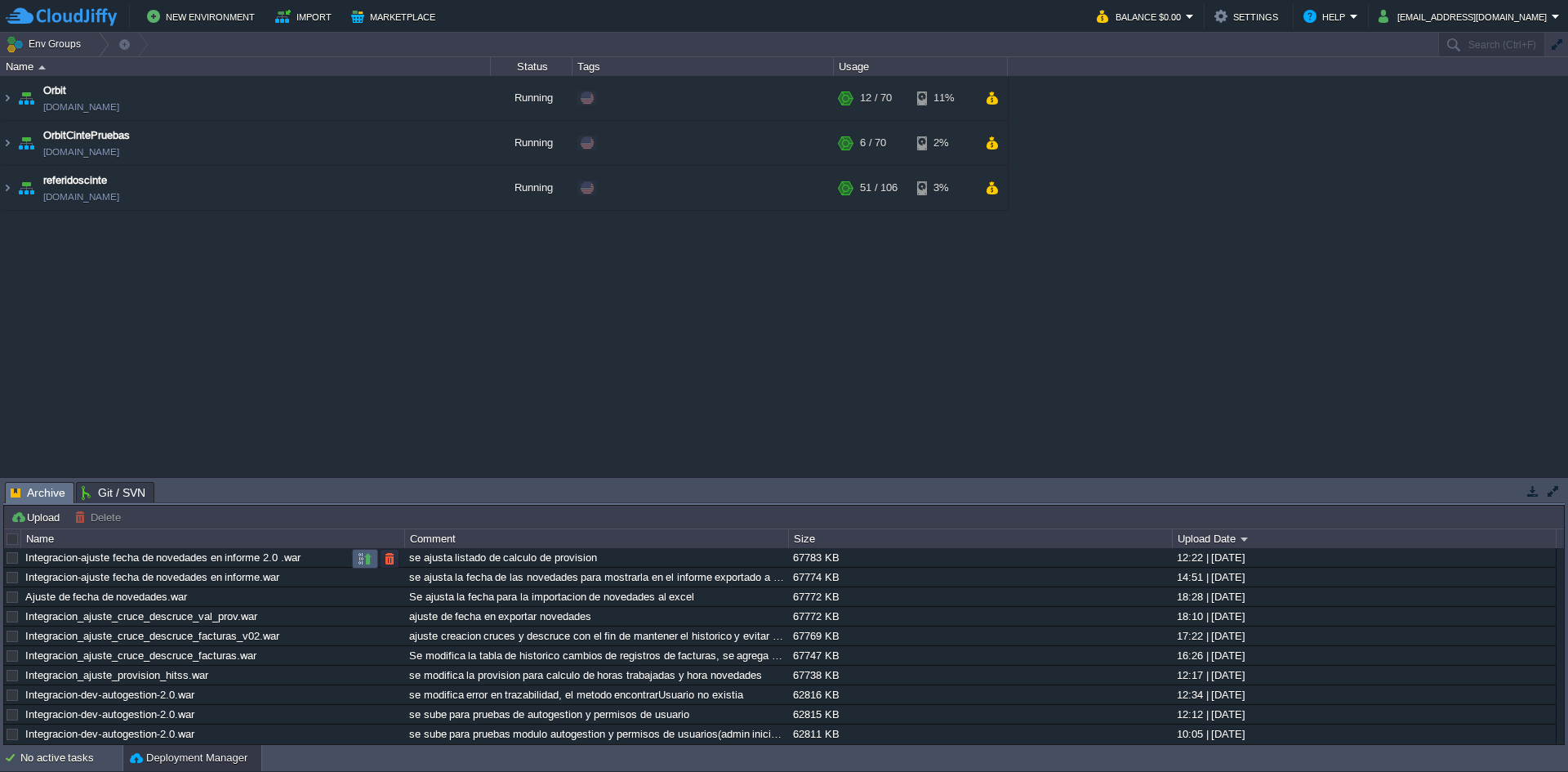
click at [364, 558] on button "button" at bounding box center [365, 558] width 14 height 14
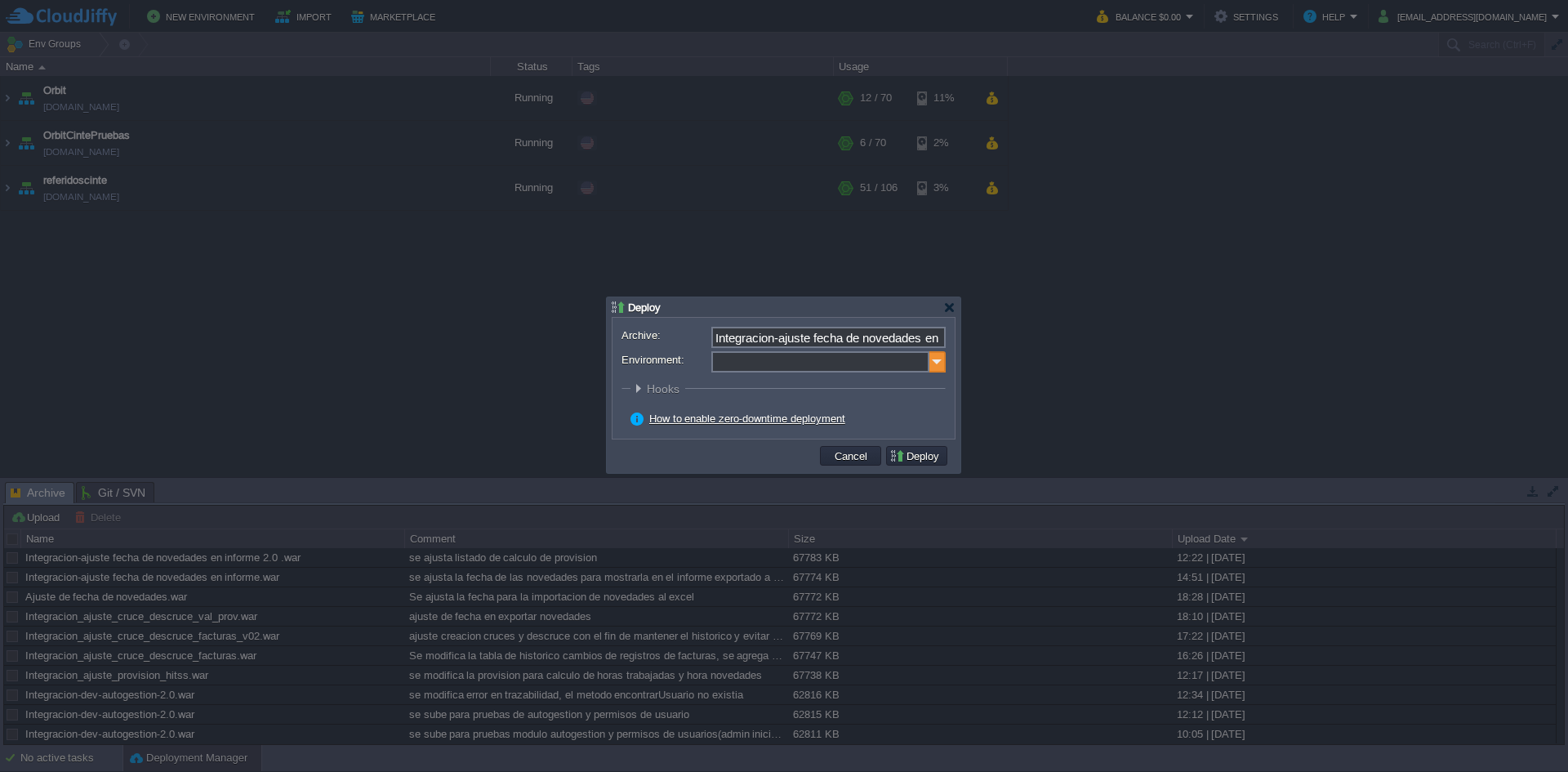
click at [936, 367] on img at bounding box center [937, 362] width 16 height 21
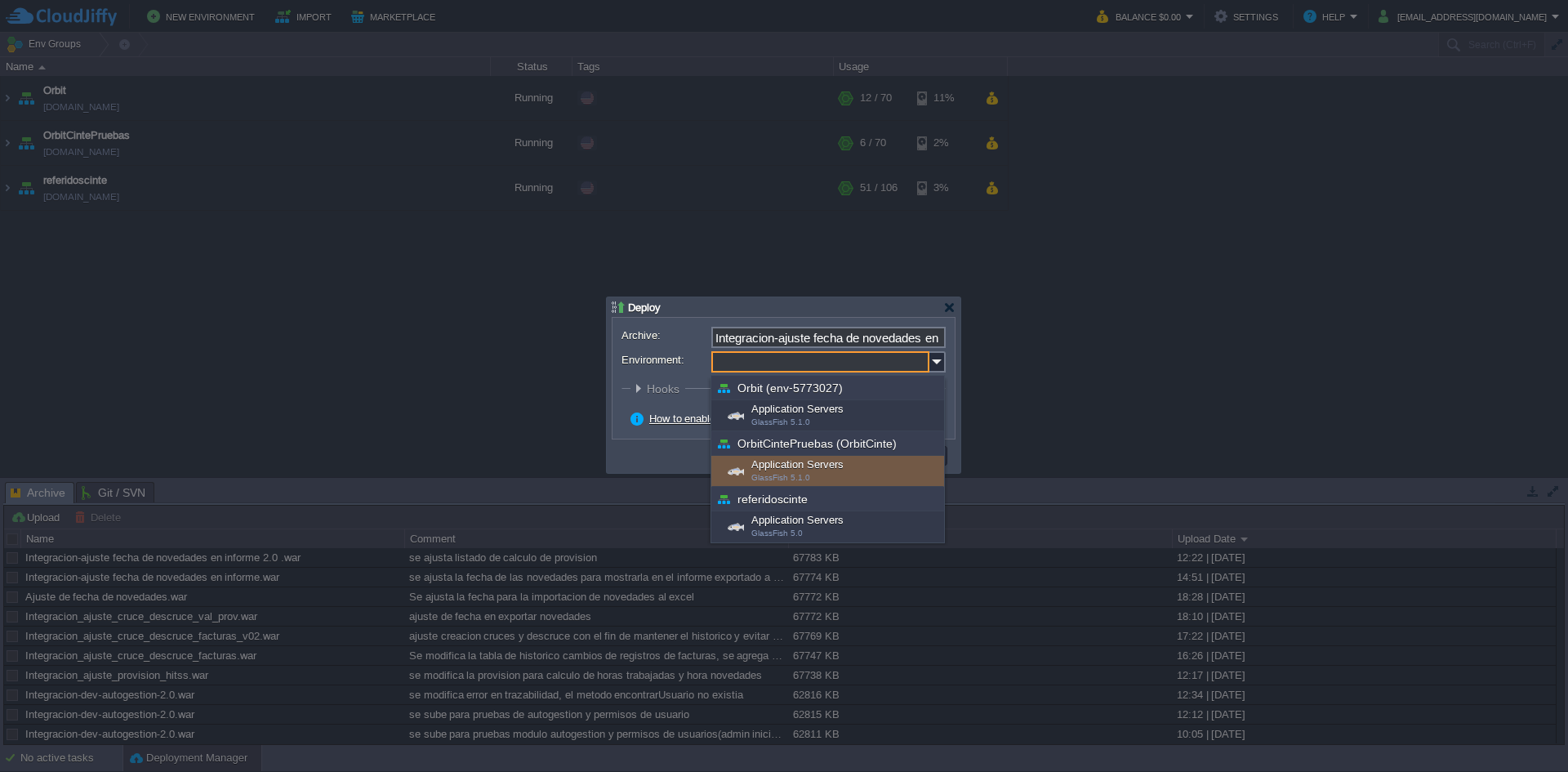
click at [787, 479] on span "GlassFish 5.1.0" at bounding box center [781, 477] width 59 height 9
type input "Application Servers (OrbitCintePruebas (OrbitCinte))"
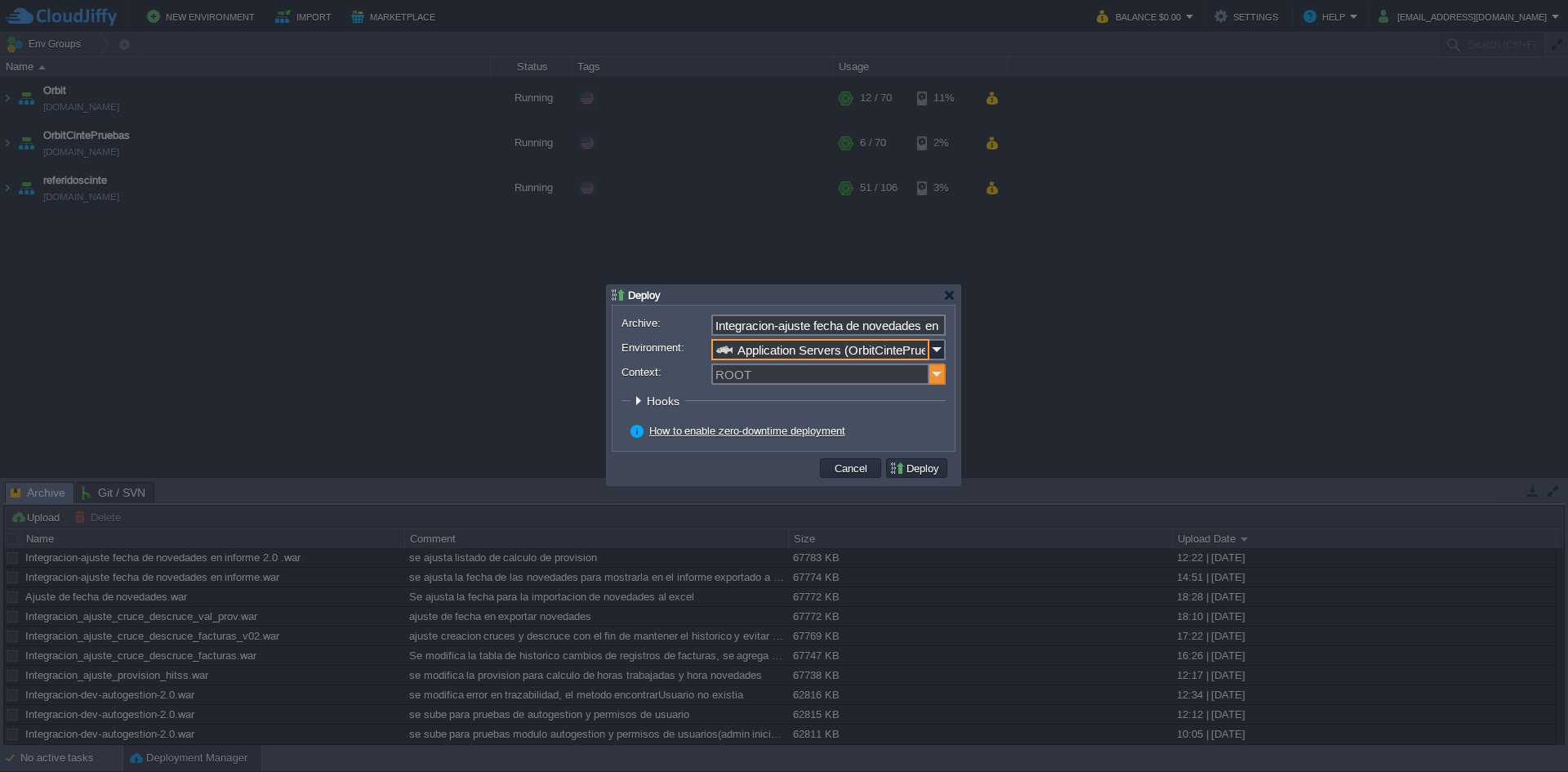
click at [933, 378] on img at bounding box center [937, 374] width 16 height 21
click at [823, 399] on div "ORBIT" at bounding box center [829, 399] width 231 height 22
type input "ORBIT"
click at [915, 470] on button "Deploy" at bounding box center [917, 468] width 55 height 14
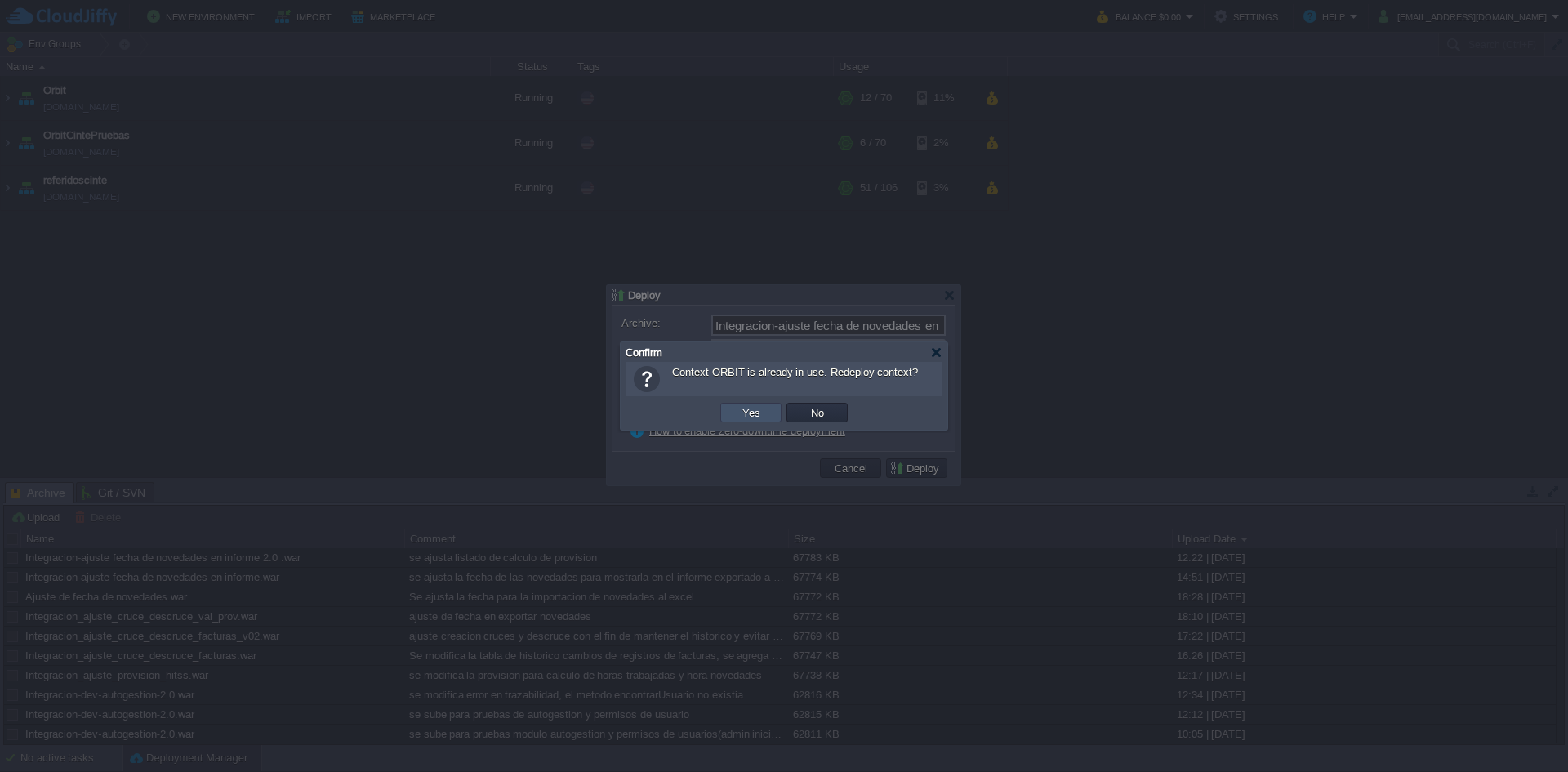
click at [748, 416] on button "Yes" at bounding box center [751, 412] width 28 height 14
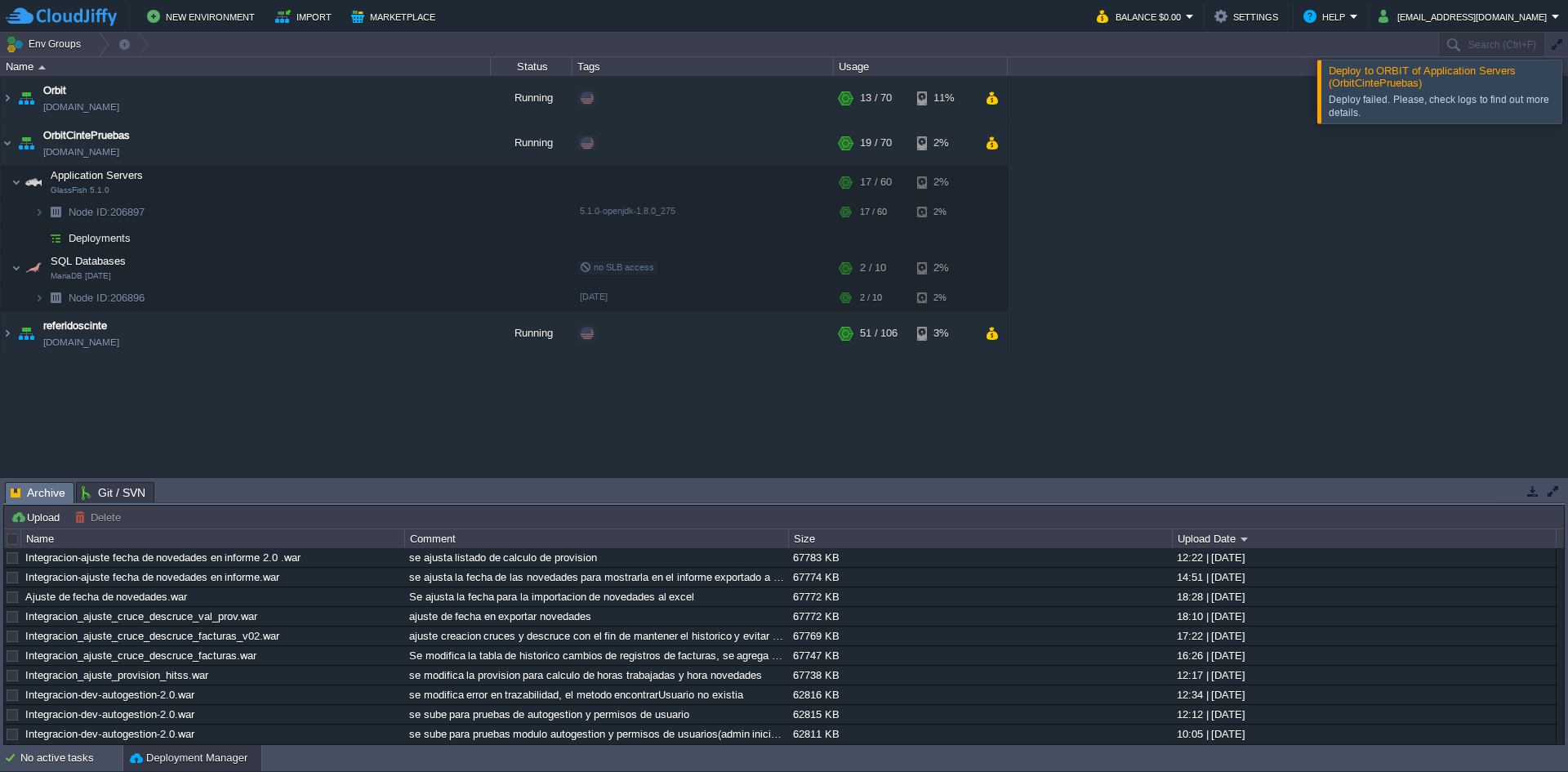
click at [1392, 79] on span "Deploy to ORBIT of Application Servers (OrbitCintePruebas)" at bounding box center [1423, 76] width 187 height 24
click at [1476, 103] on div "Deploy failed. Please, check logs to find out more details." at bounding box center [1443, 106] width 229 height 26
click at [1339, 110] on div "Deploy failed. Please, check logs to find out more details." at bounding box center [1443, 106] width 229 height 26
click at [1339, 79] on span "Deploy to ORBIT of Application Servers (OrbitCintePruebas)" at bounding box center [1423, 76] width 187 height 24
drag, startPoint x: 322, startPoint y: 565, endPoint x: 31, endPoint y: 560, distance: 291.0
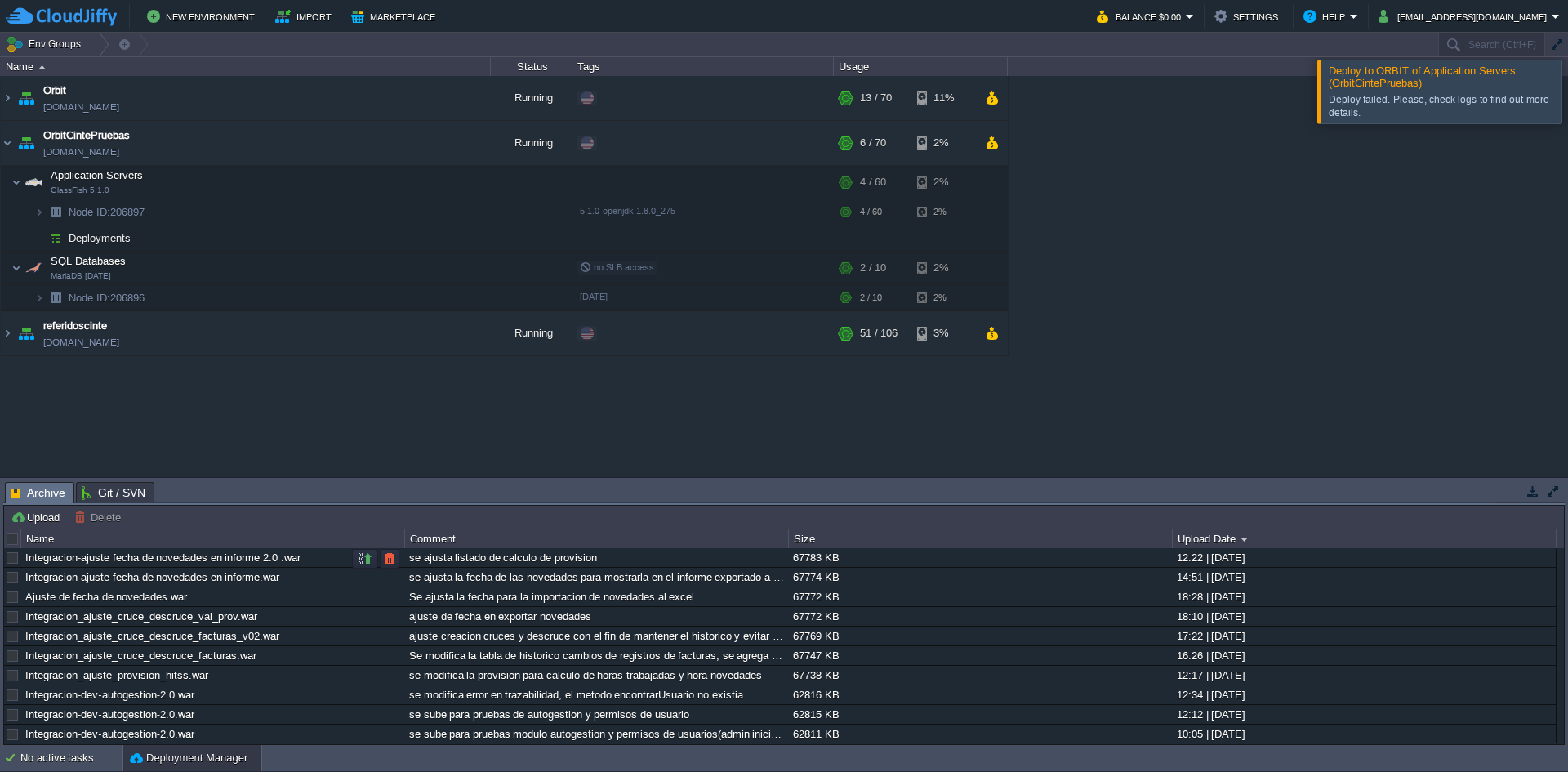
click at [31, 560] on div "Integracion-ajuste fecha de novedades en informe 2.0 .war" at bounding box center [212, 557] width 383 height 19
click at [388, 561] on button "button" at bounding box center [389, 558] width 14 height 14
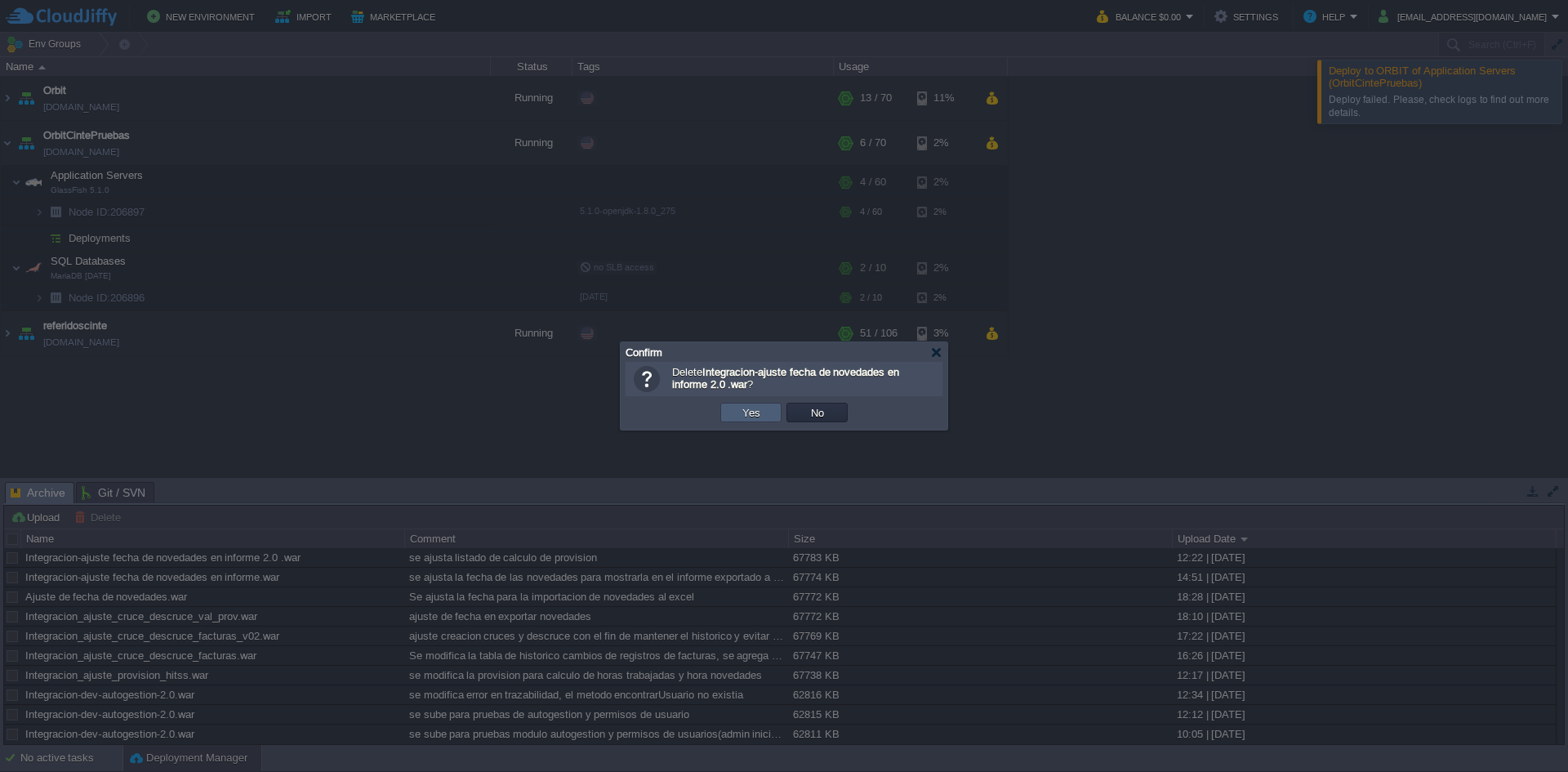
click at [741, 412] on button "Yes" at bounding box center [751, 412] width 28 height 14
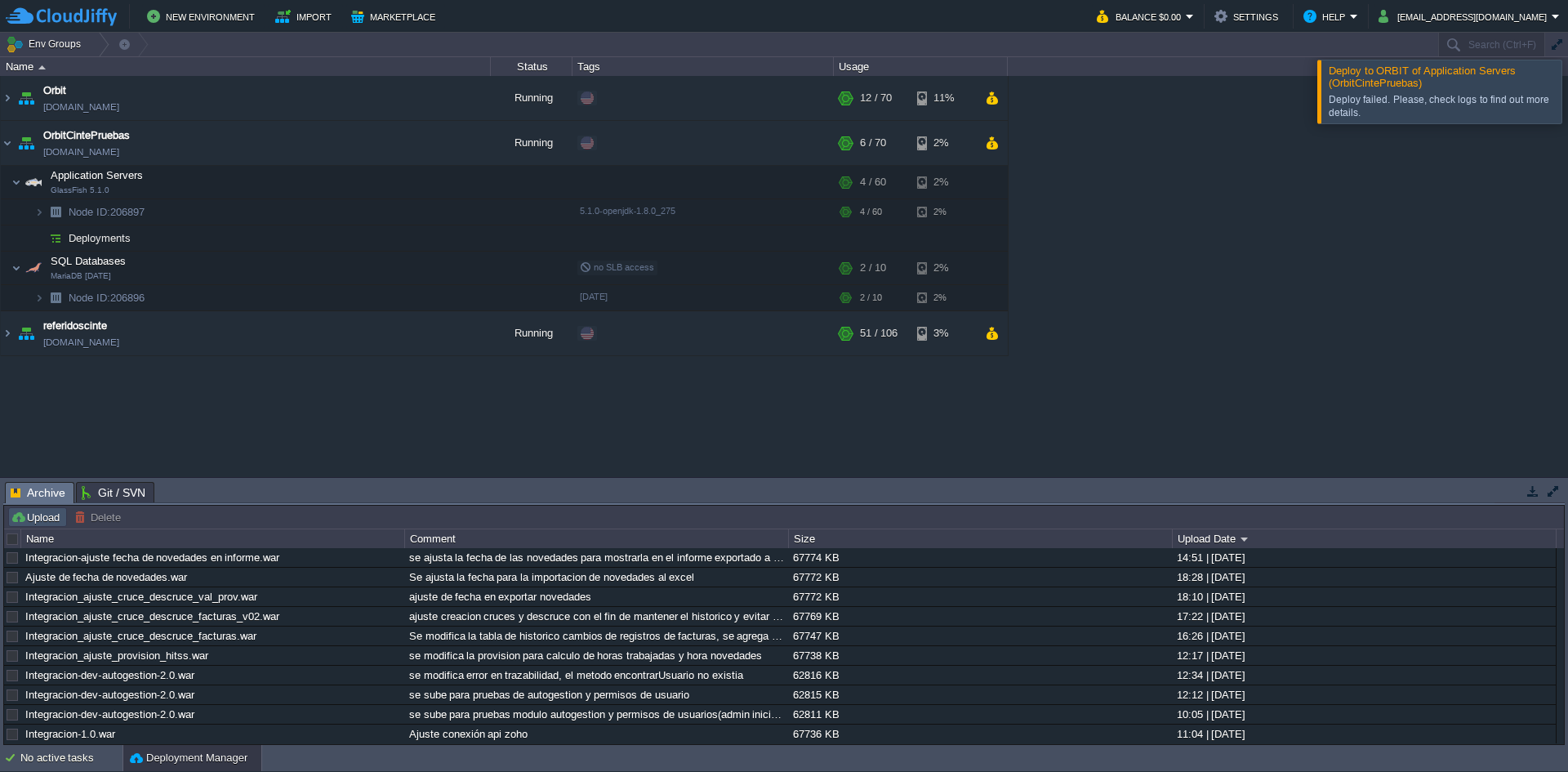
click at [41, 516] on button "Upload" at bounding box center [38, 517] width 54 height 14
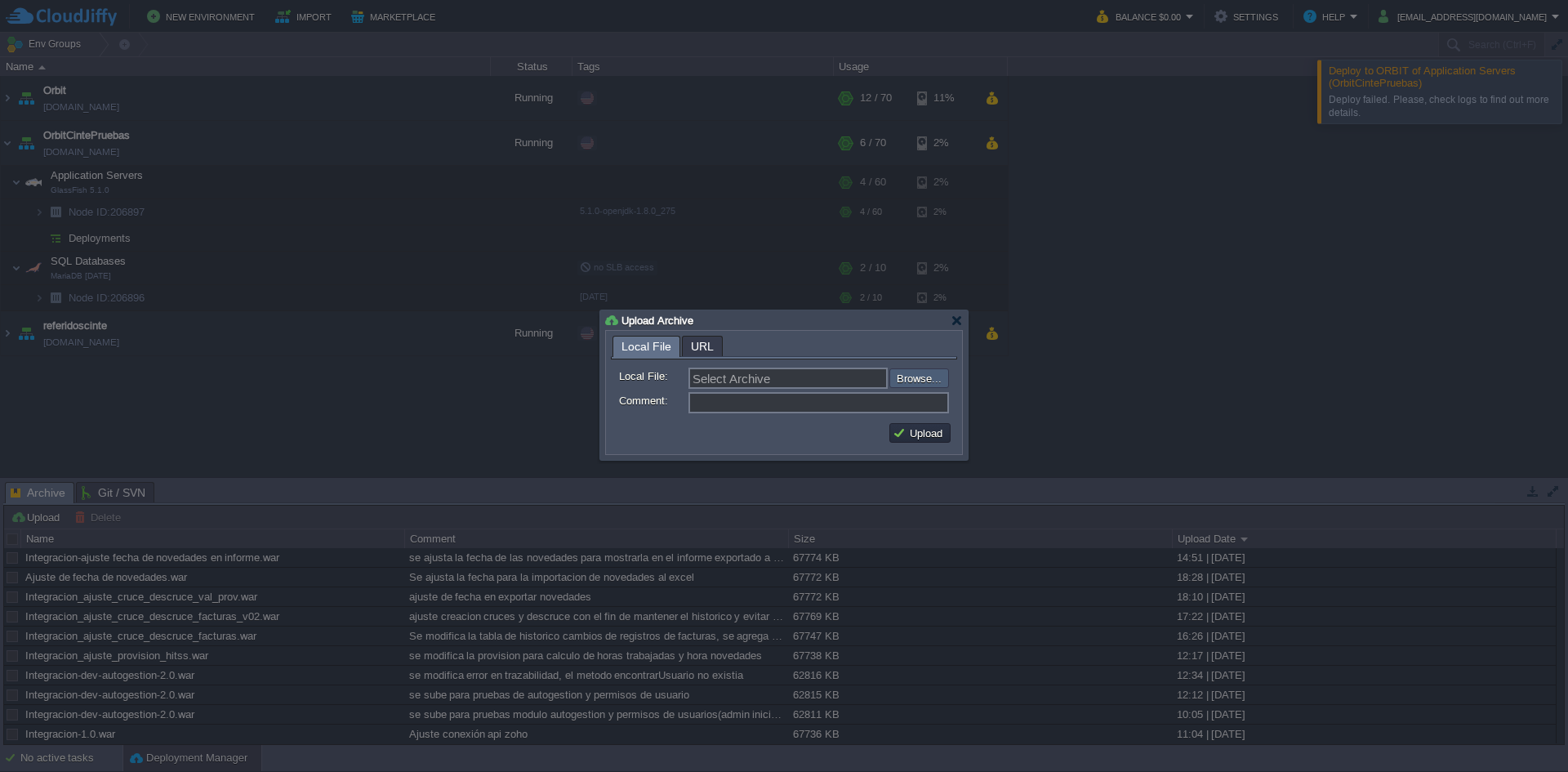
click at [908, 380] on input "file" at bounding box center [845, 378] width 207 height 19
type input "C:\fakepath\Integracion-ajuste fecha de novedades en informe.war"
type input "Integracion-ajuste fecha de novedades en informe.war"
type input "ajuste a listado en creacion de provisiones"
click at [911, 434] on button "Upload" at bounding box center [920, 432] width 55 height 14
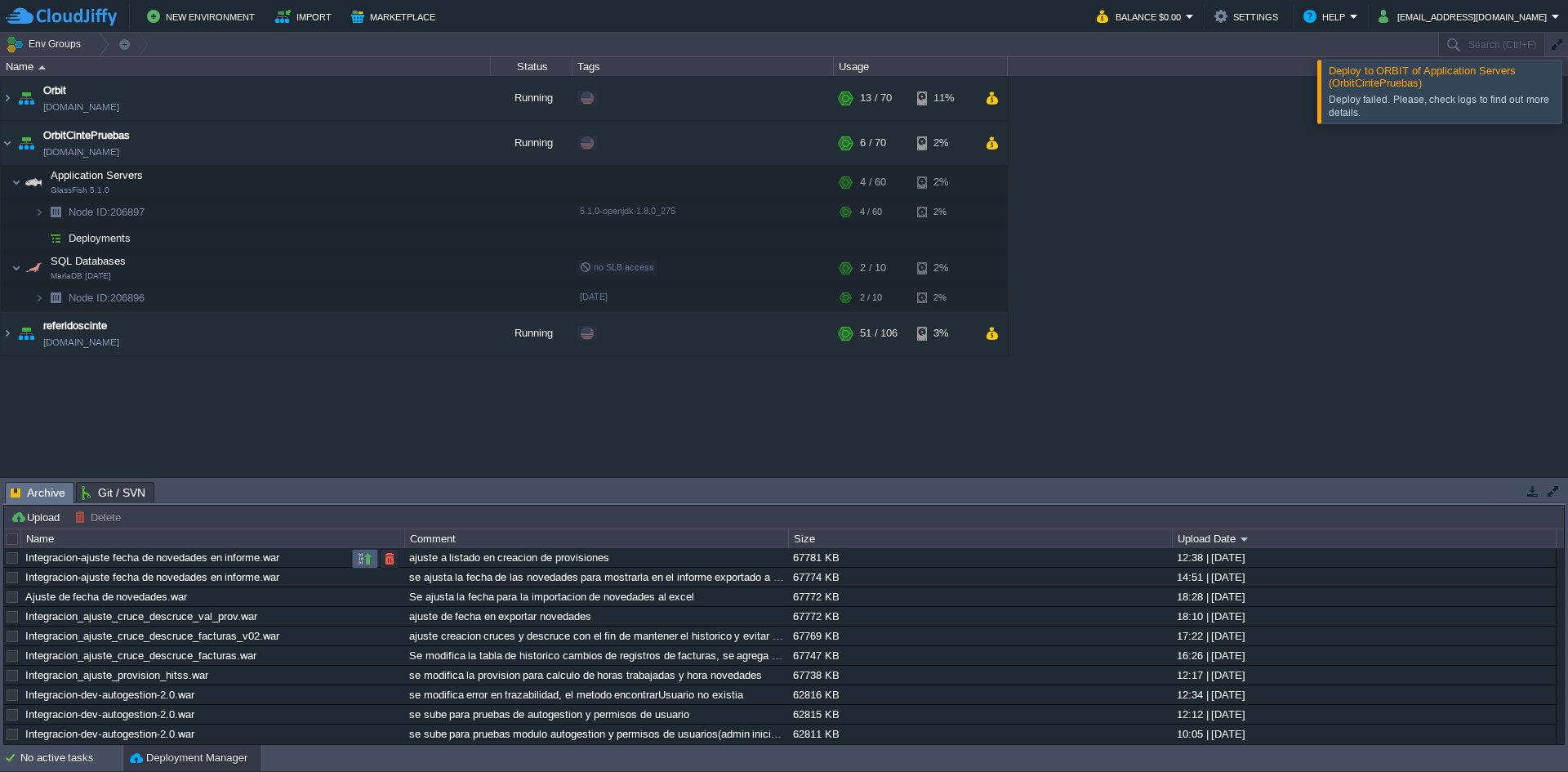
click at [364, 561] on button "button" at bounding box center [365, 558] width 14 height 14
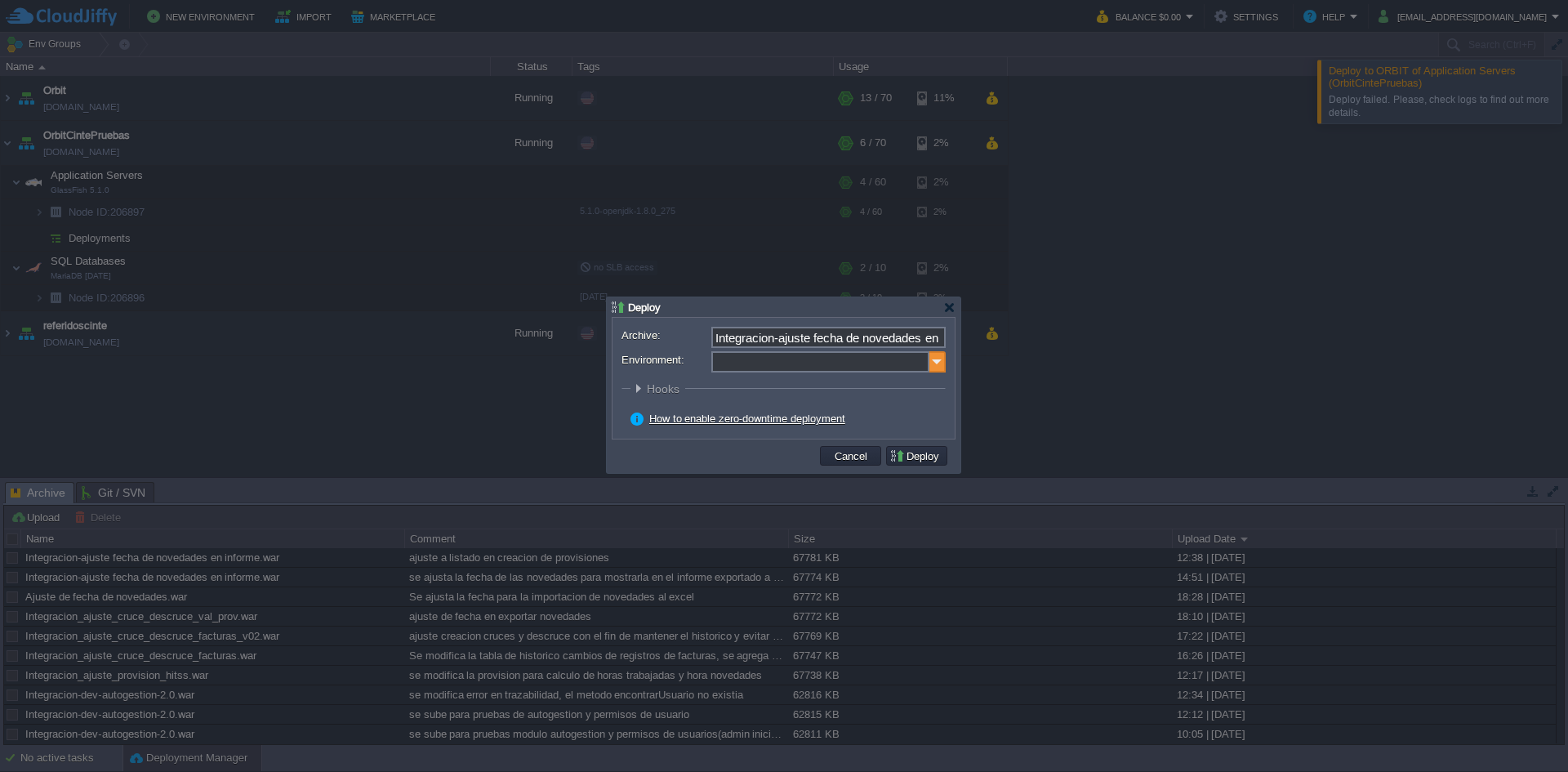
click at [935, 368] on img at bounding box center [937, 362] width 16 height 21
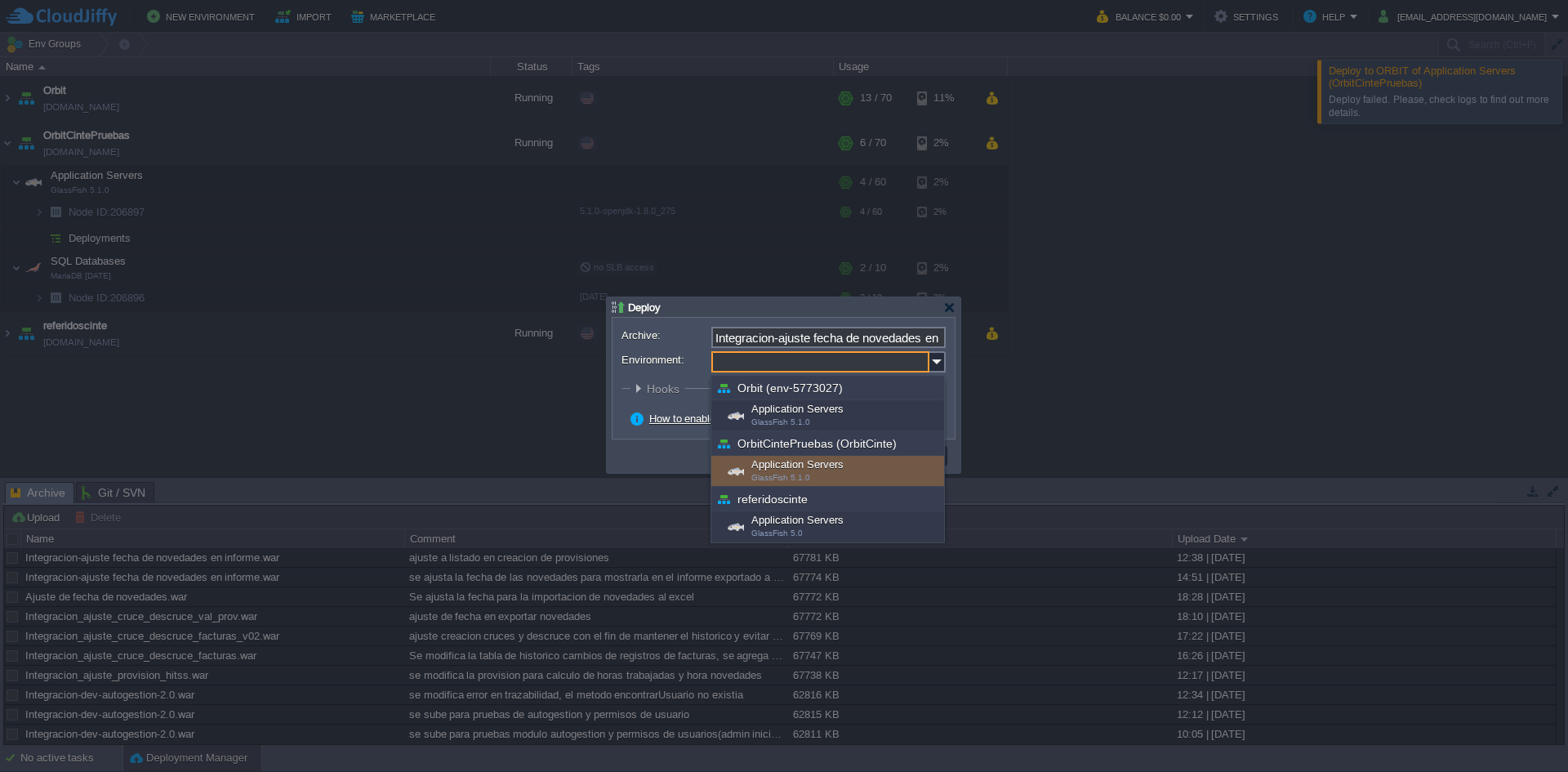
click at [760, 473] on span "GlassFish 5.1.0" at bounding box center [781, 477] width 59 height 9
type input "Application Servers (OrbitCintePruebas (OrbitCinte))"
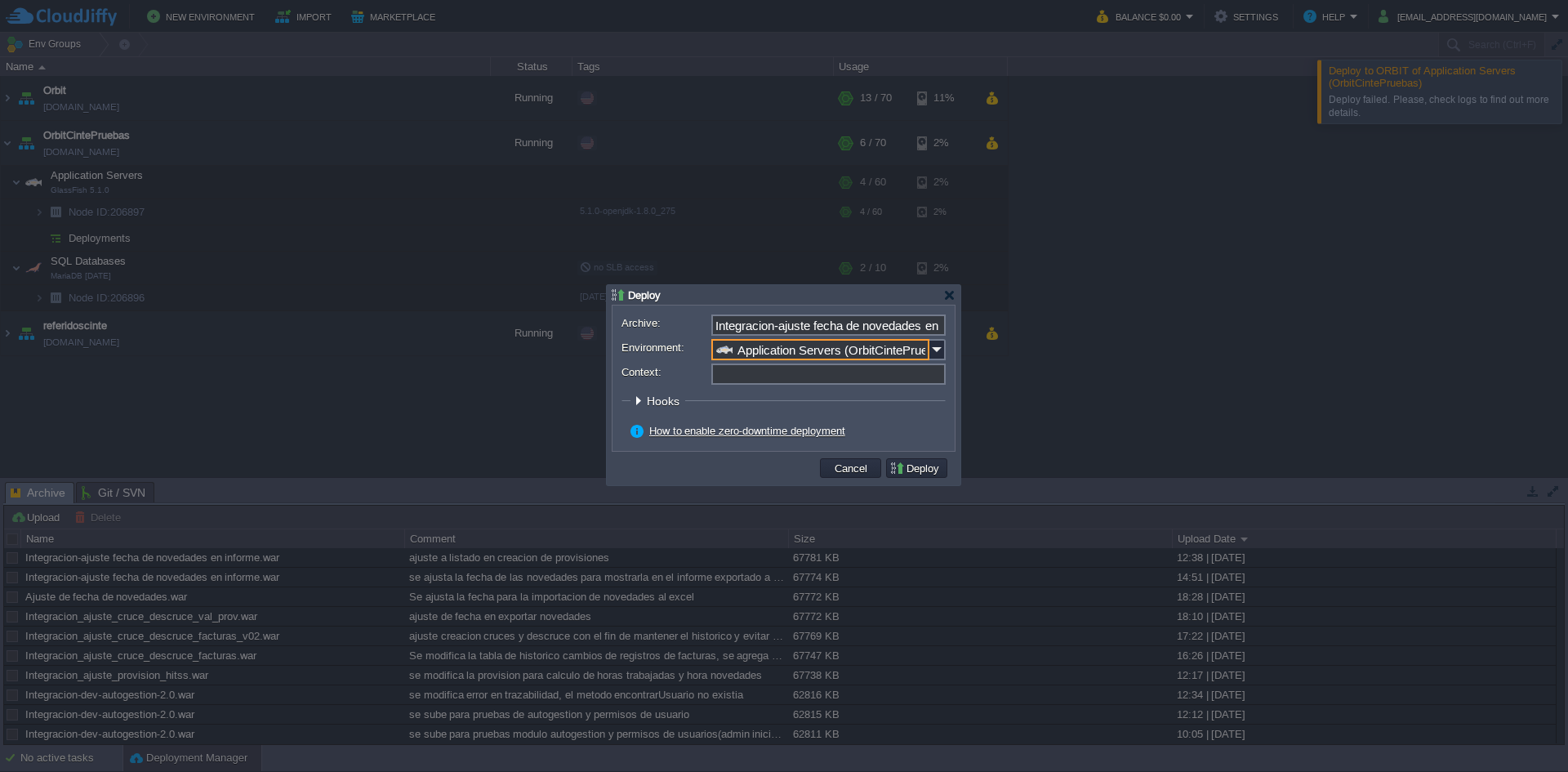
click at [940, 379] on input "Context:" at bounding box center [829, 374] width 235 height 21
type input "ROOT"
click at [940, 409] on fieldset "Hooks Pre Build Post Pre Deploy Post Pre Update Post" at bounding box center [784, 405] width 324 height 22
click at [904, 374] on input "Context:" at bounding box center [829, 374] width 235 height 21
type input "ROOT"
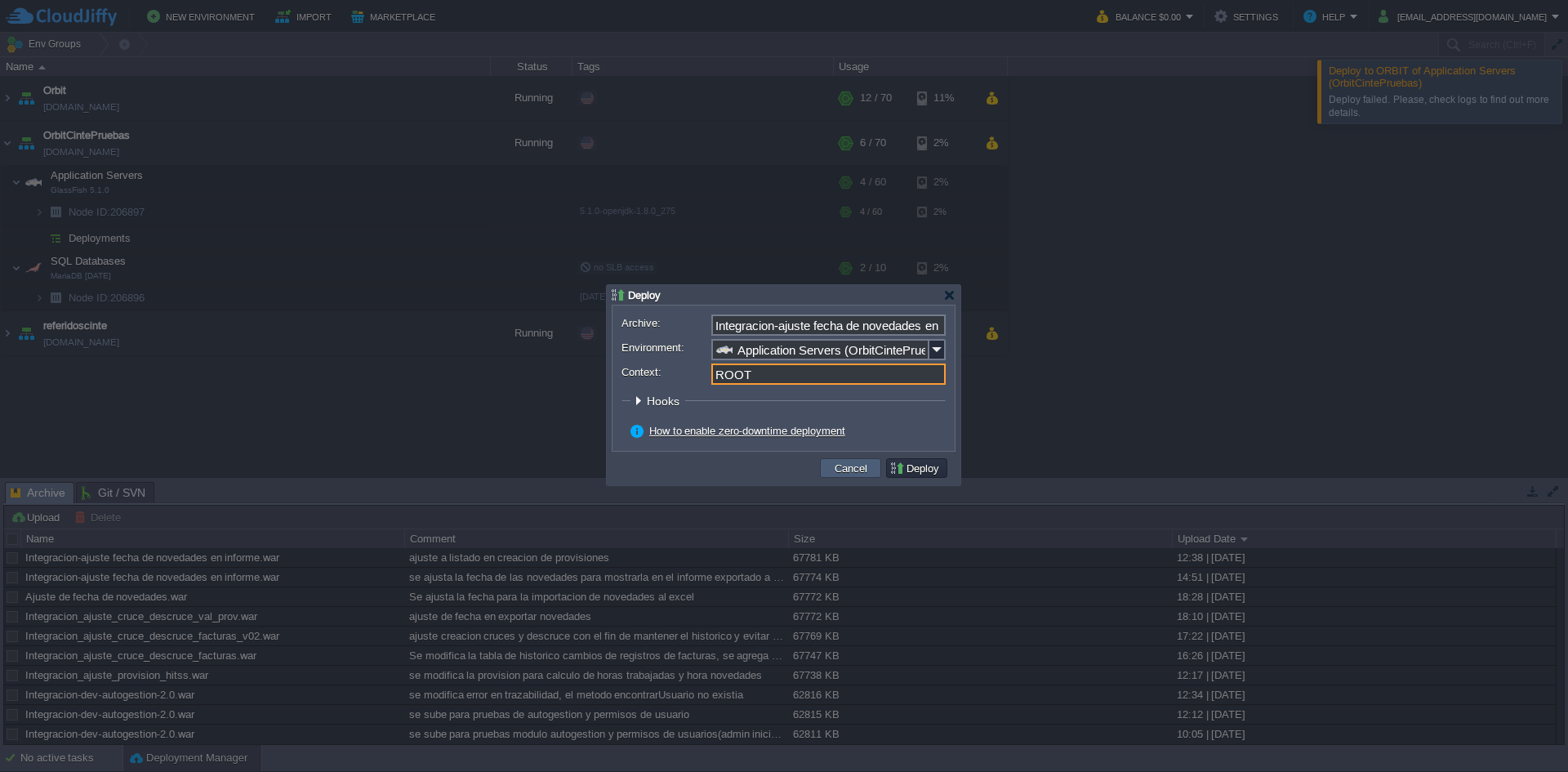
click at [846, 470] on button "Cancel" at bounding box center [851, 468] width 42 height 14
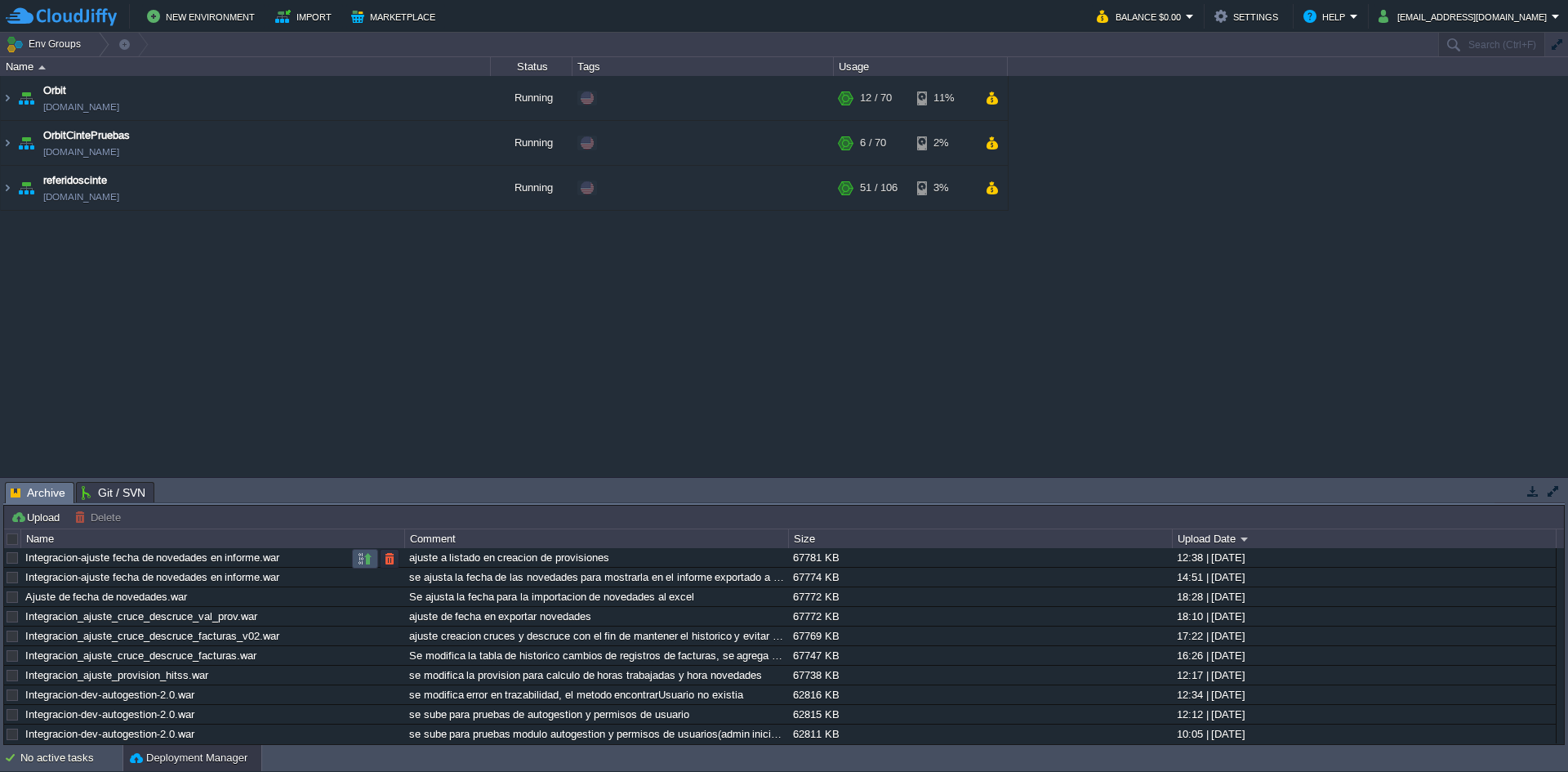
click at [368, 557] on button "button" at bounding box center [365, 558] width 14 height 14
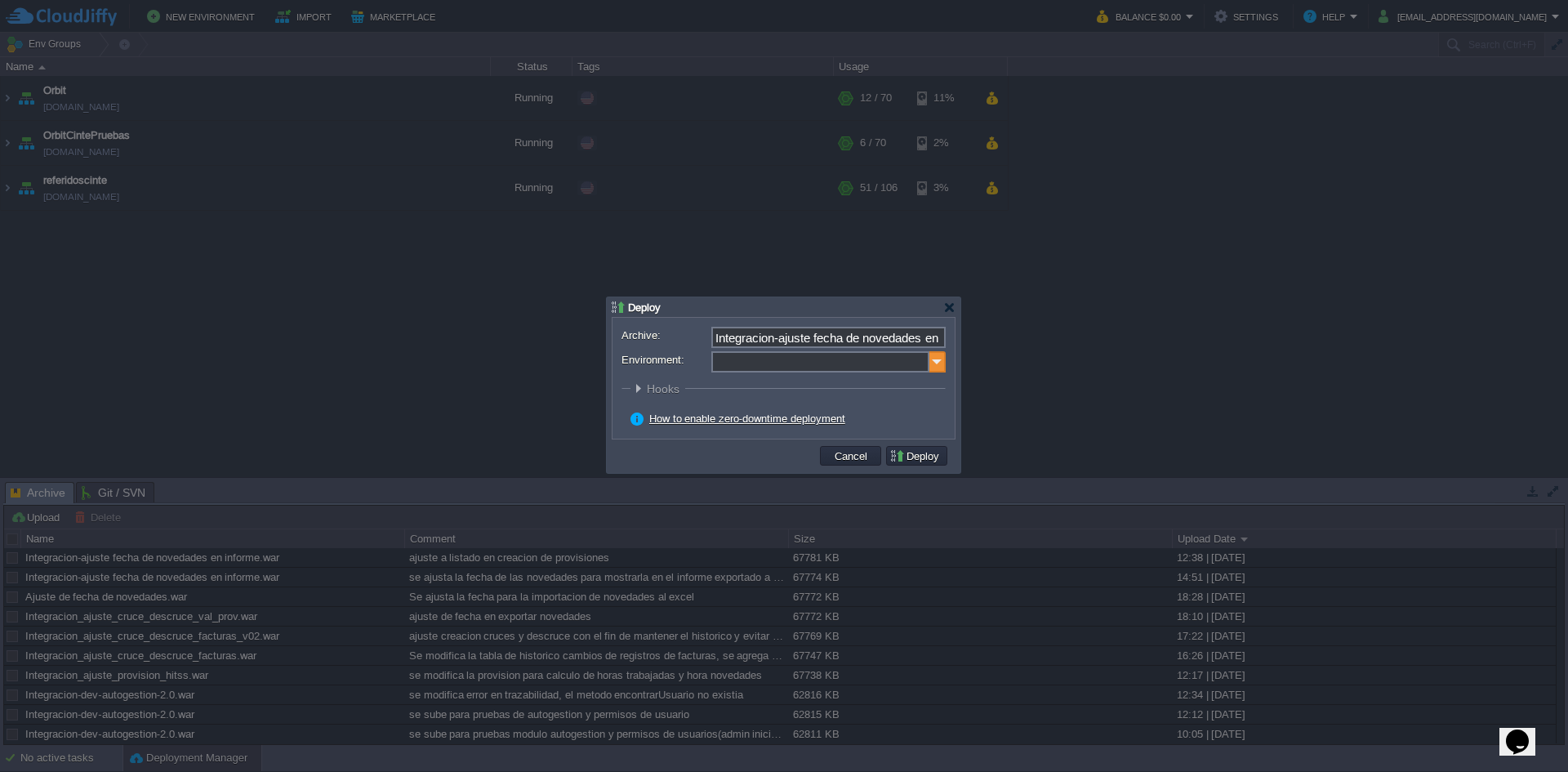
click at [940, 358] on img at bounding box center [937, 362] width 16 height 21
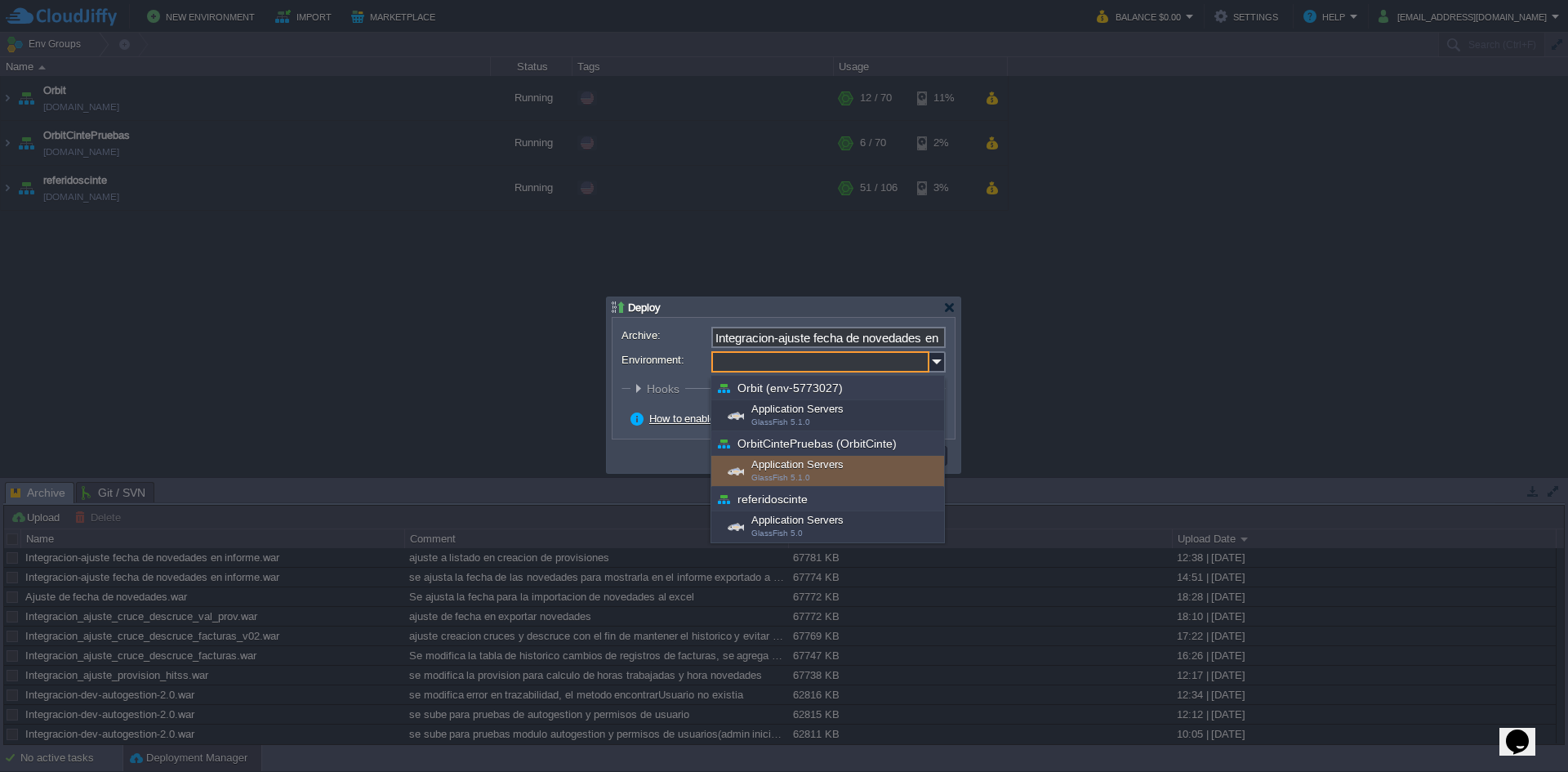
click at [793, 465] on div "Application Servers GlassFish 5.1.0" at bounding box center [828, 471] width 233 height 31
type input "Application Servers (OrbitCintePruebas (OrbitCinte))"
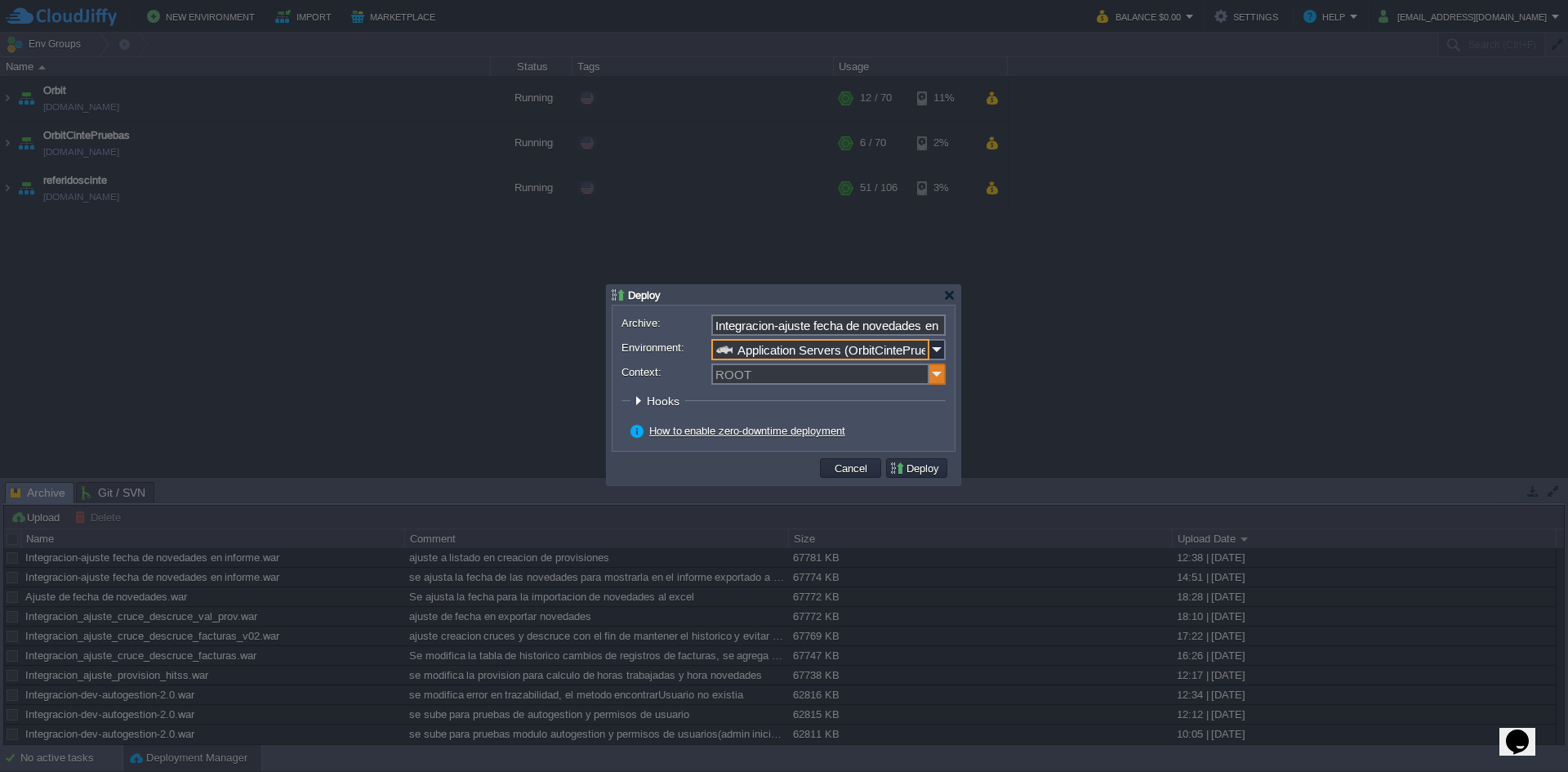
click at [938, 378] on img at bounding box center [937, 374] width 16 height 21
click at [909, 398] on div "ORBIT" at bounding box center [829, 399] width 231 height 22
type input "ORBIT"
click at [932, 465] on button "Deploy" at bounding box center [917, 468] width 55 height 14
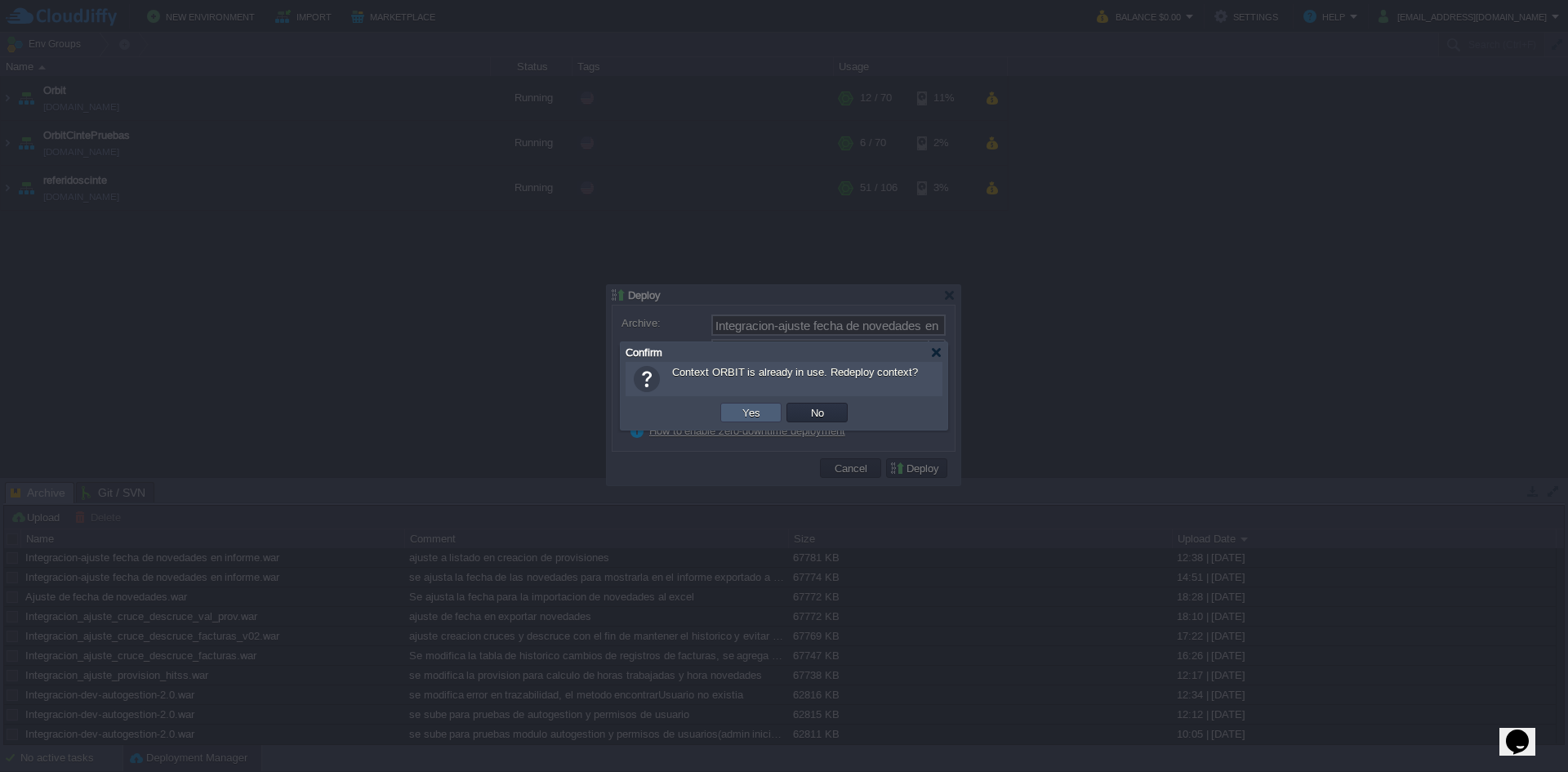
click at [764, 412] on button "Yes" at bounding box center [751, 412] width 28 height 14
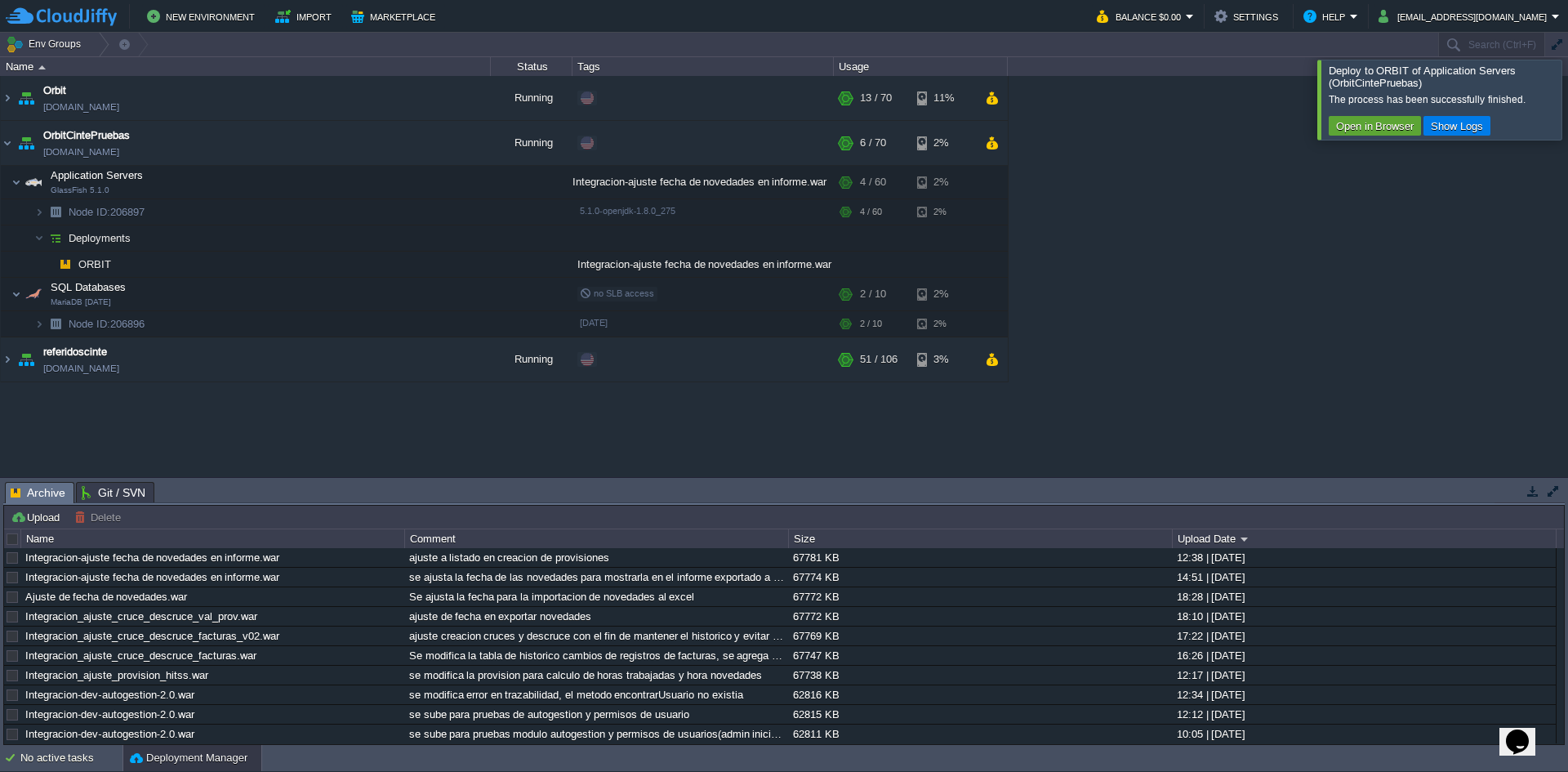
click at [1350, 126] on button "Open in Browser" at bounding box center [1375, 125] width 88 height 14
